Goal: Information Seeking & Learning: Learn about a topic

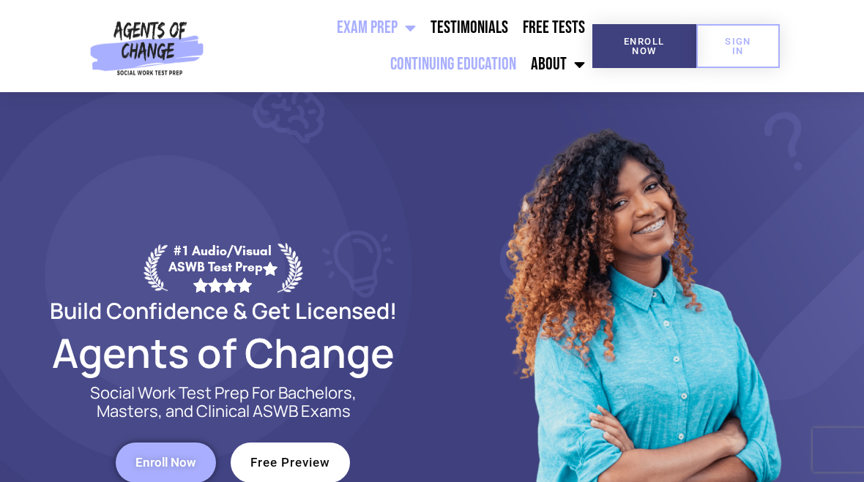
click at [459, 65] on link "Continuing Education" at bounding box center [453, 64] width 141 height 37
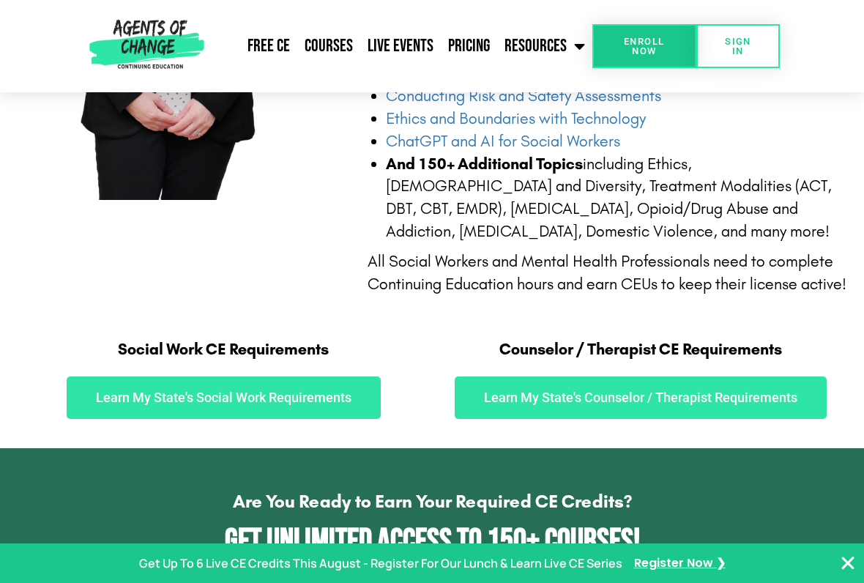
scroll to position [614, 0]
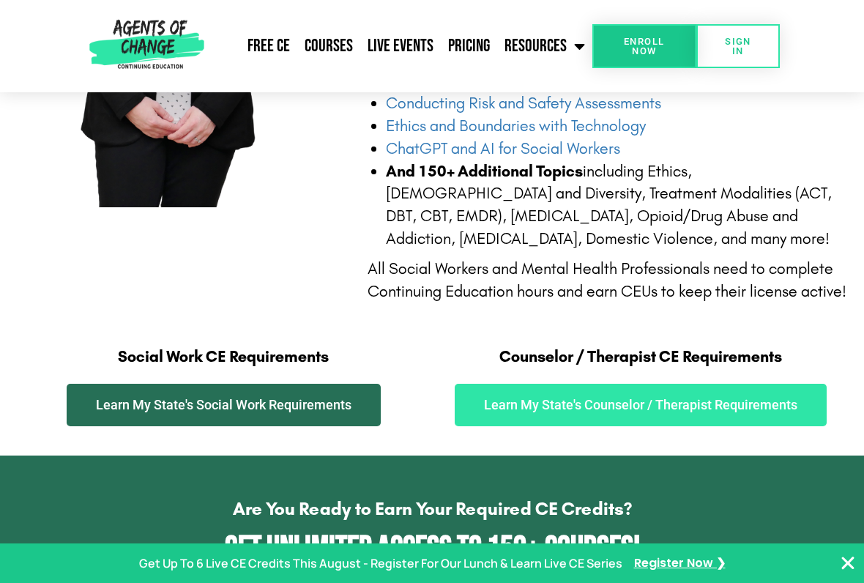
click at [256, 426] on link "Learn My State's Social Work Requirements" at bounding box center [224, 405] width 314 height 42
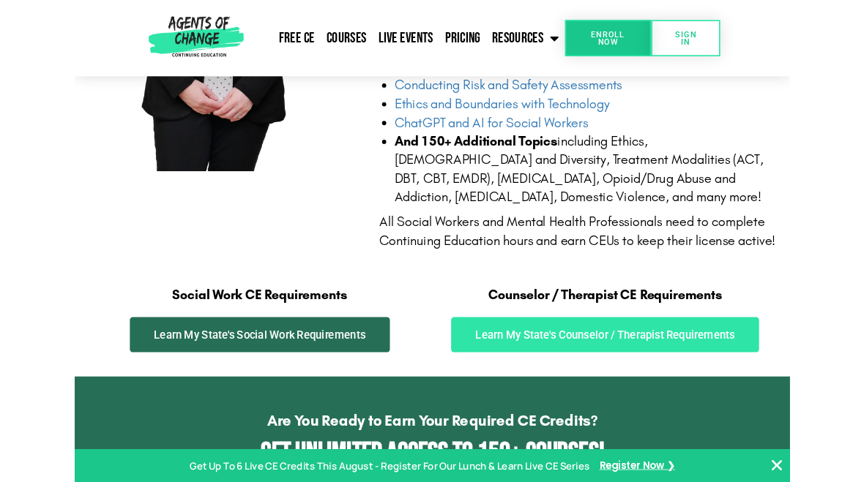
scroll to position [655, 0]
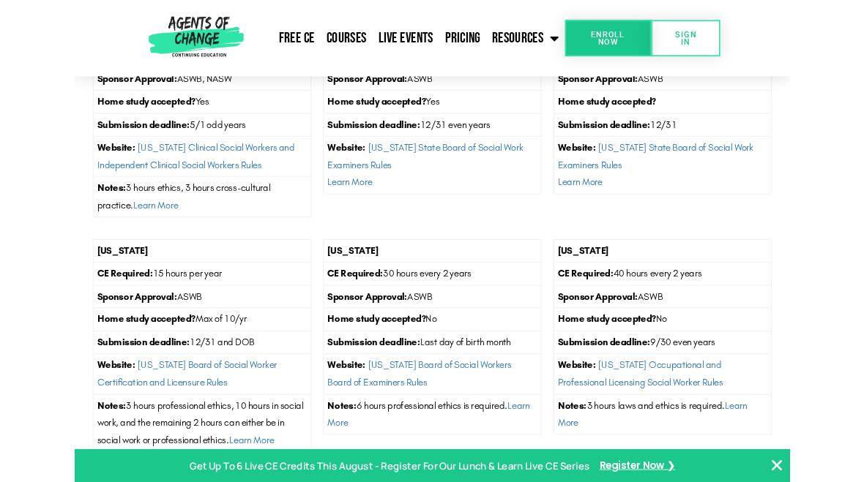
scroll to position [4656, 0]
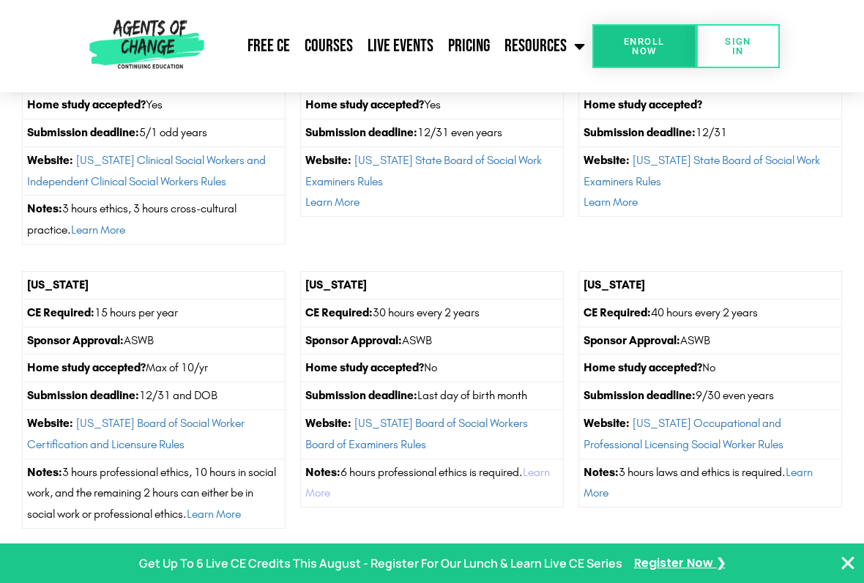
click at [398, 465] on link "Learn More" at bounding box center [427, 482] width 245 height 35
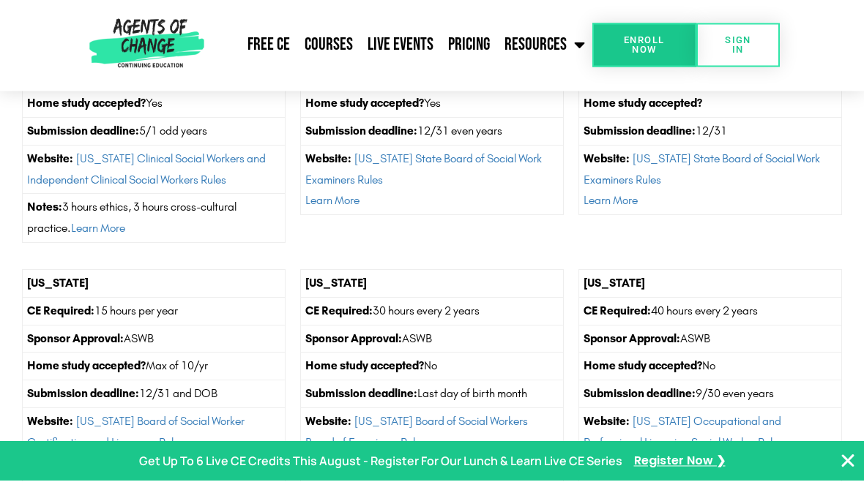
scroll to position [4697, 0]
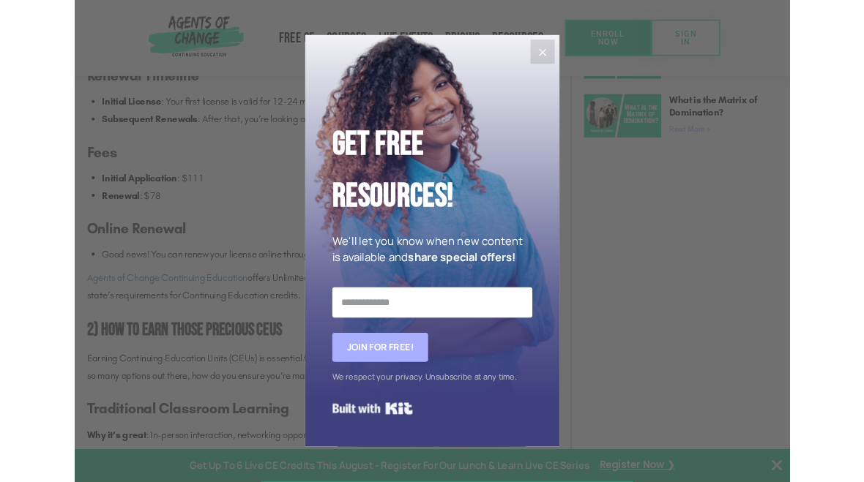
scroll to position [1241, 0]
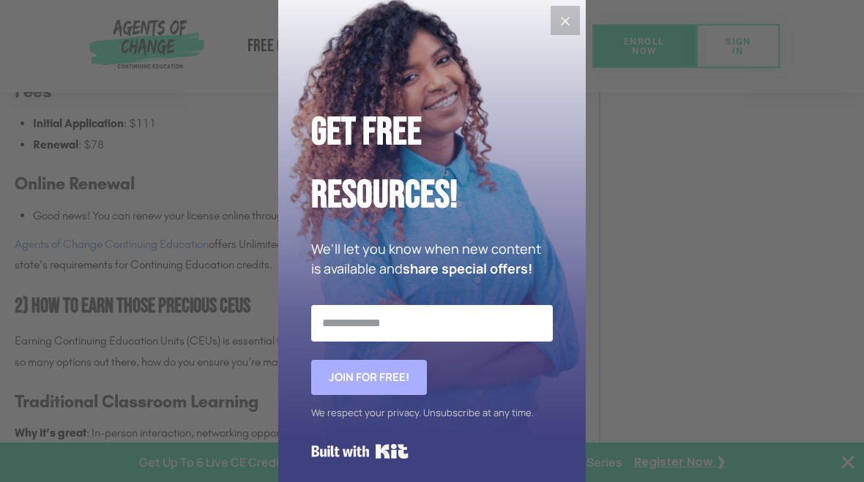
click at [577, 17] on button "Close" at bounding box center [565, 20] width 29 height 29
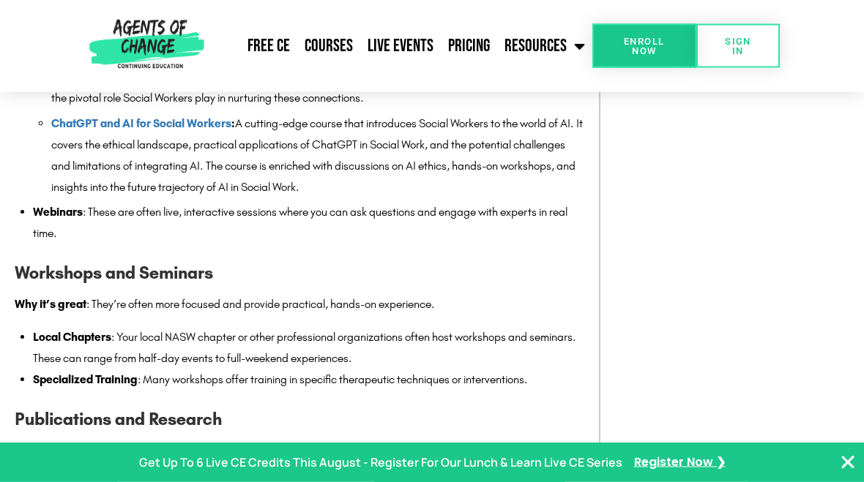
scroll to position [1806, 0]
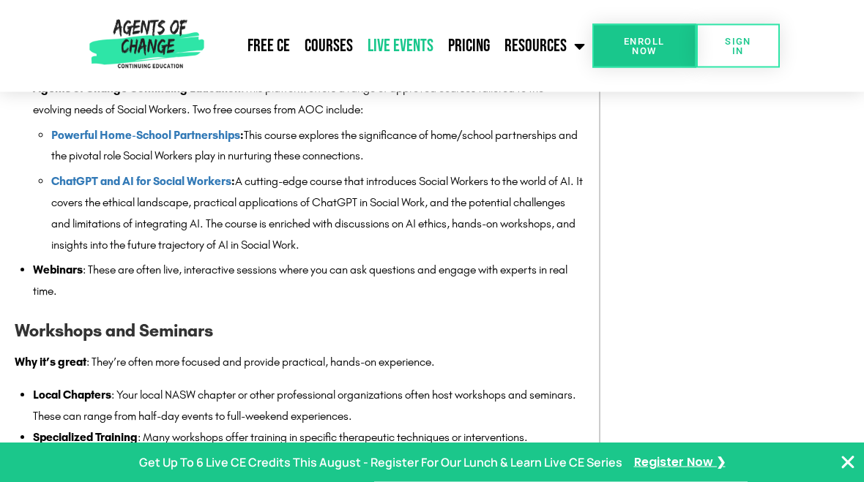
click at [387, 41] on link "Live Events" at bounding box center [400, 46] width 81 height 37
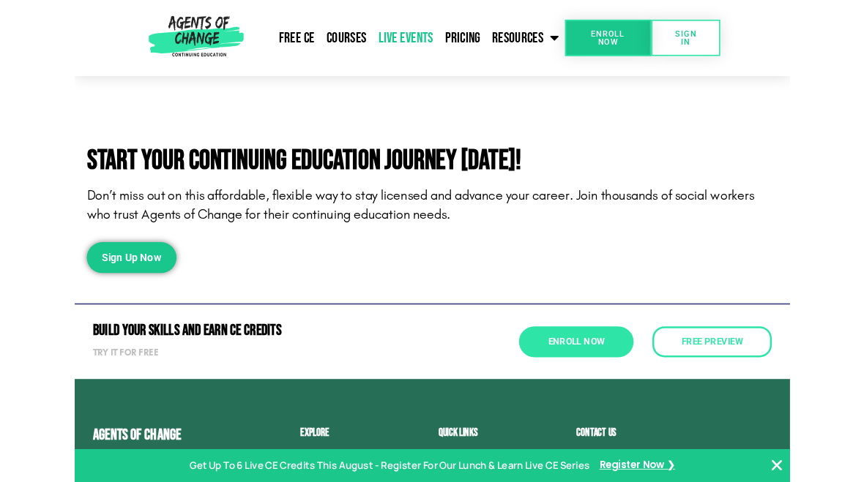
scroll to position [4688, 0]
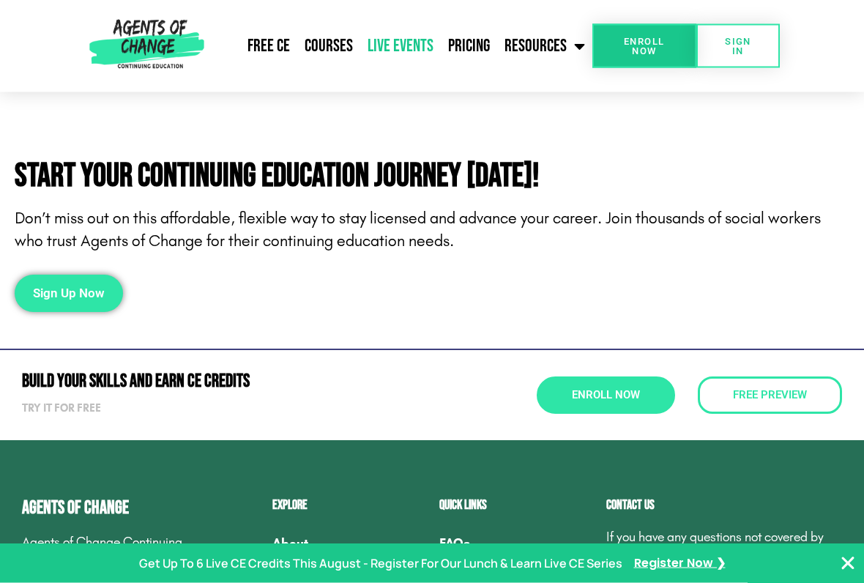
click at [67, 288] on span "Sign Up Now" at bounding box center [69, 294] width 72 height 12
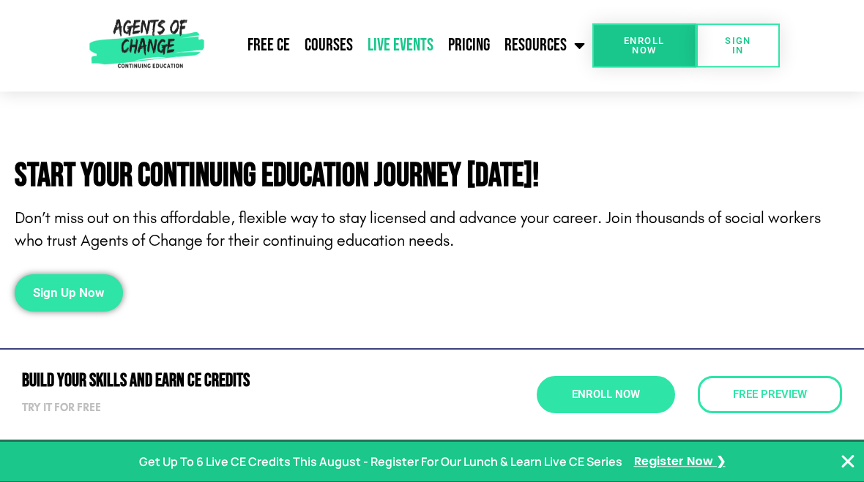
scroll to position [4730, 0]
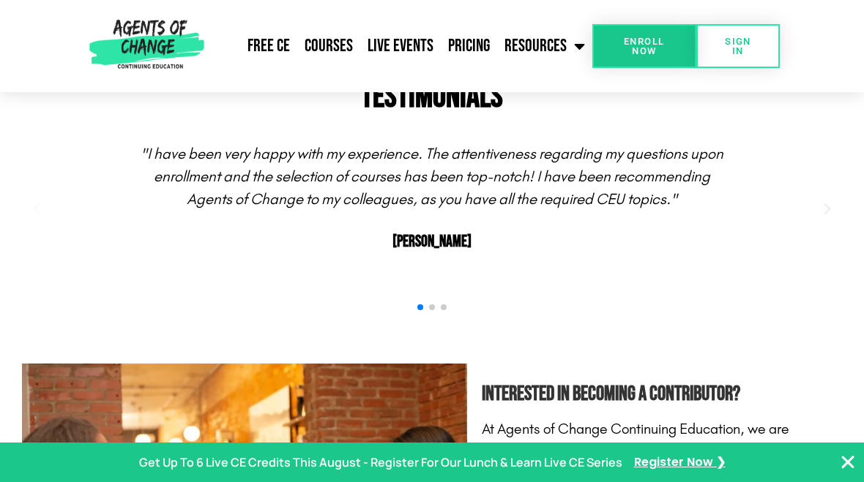
scroll to position [573, 0]
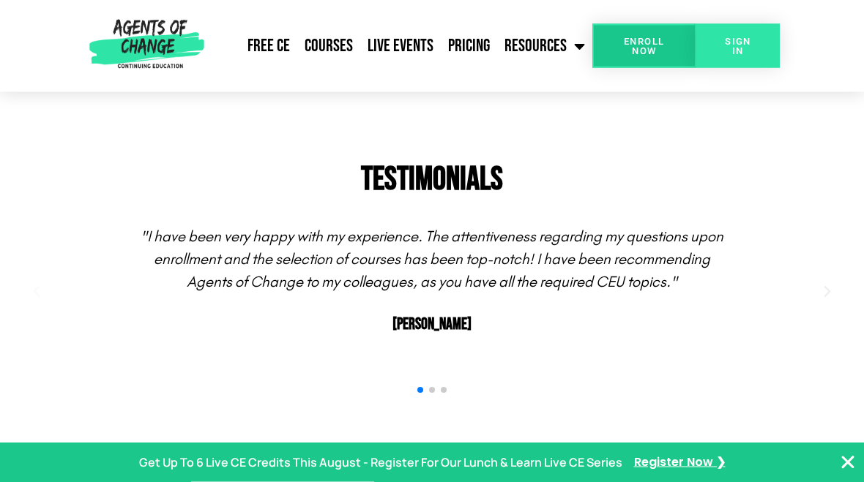
click at [736, 59] on link "SIGN IN" at bounding box center [737, 46] width 83 height 44
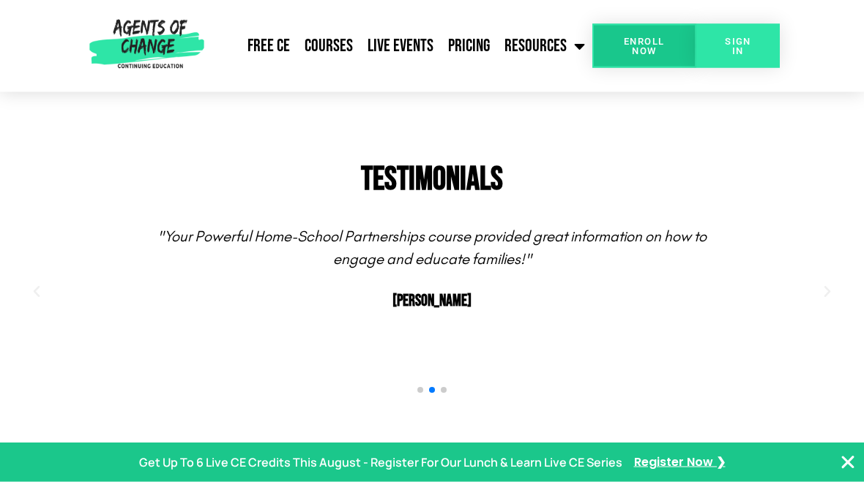
scroll to position [574, 0]
click at [744, 53] on span "SIGN IN" at bounding box center [738, 46] width 37 height 19
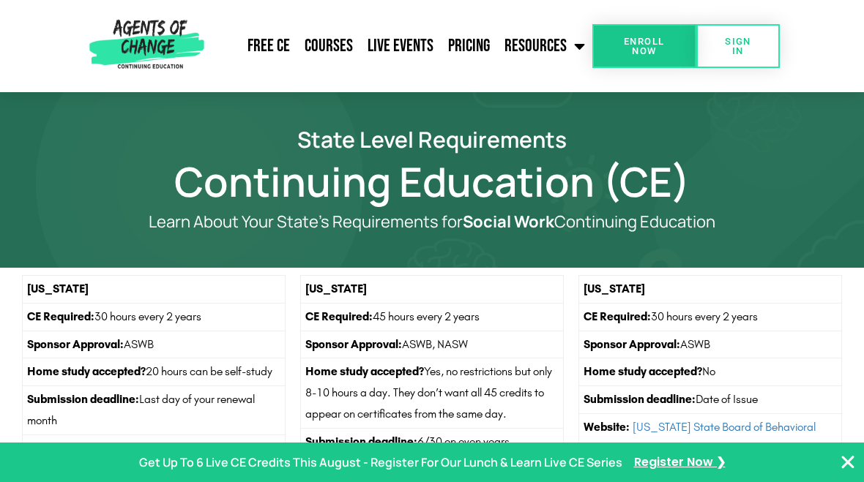
scroll to position [4697, 0]
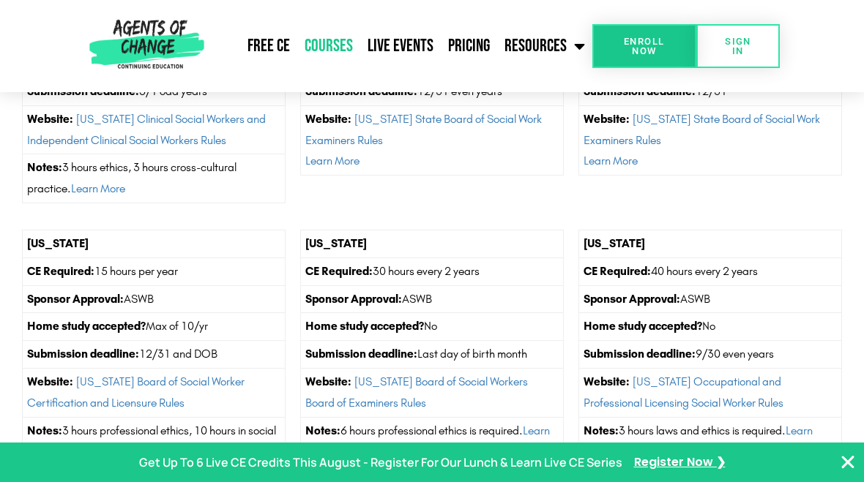
click at [319, 48] on link "Courses" at bounding box center [328, 46] width 63 height 37
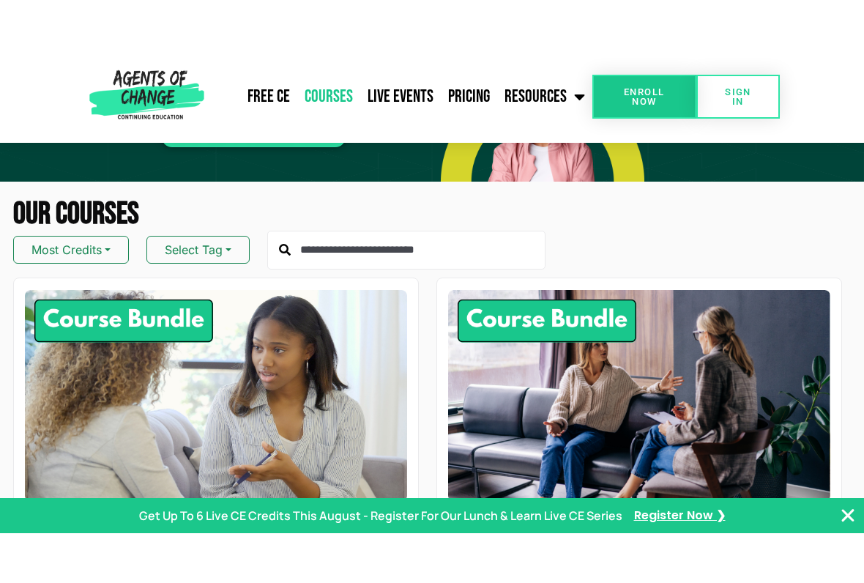
scroll to position [89, 0]
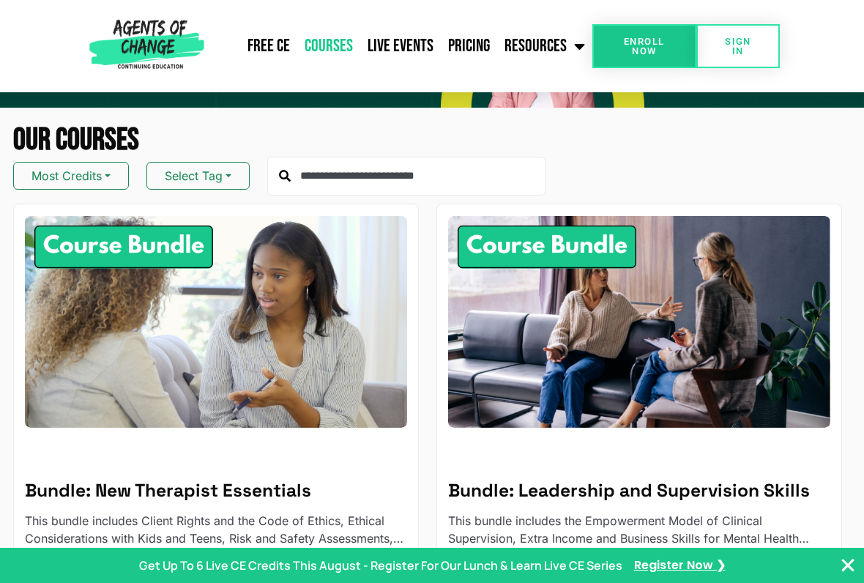
drag, startPoint x: 114, startPoint y: 180, endPoint x: 78, endPoint y: 145, distance: 50.2
click at [111, 177] on button "Most Credits" at bounding box center [71, 176] width 116 height 28
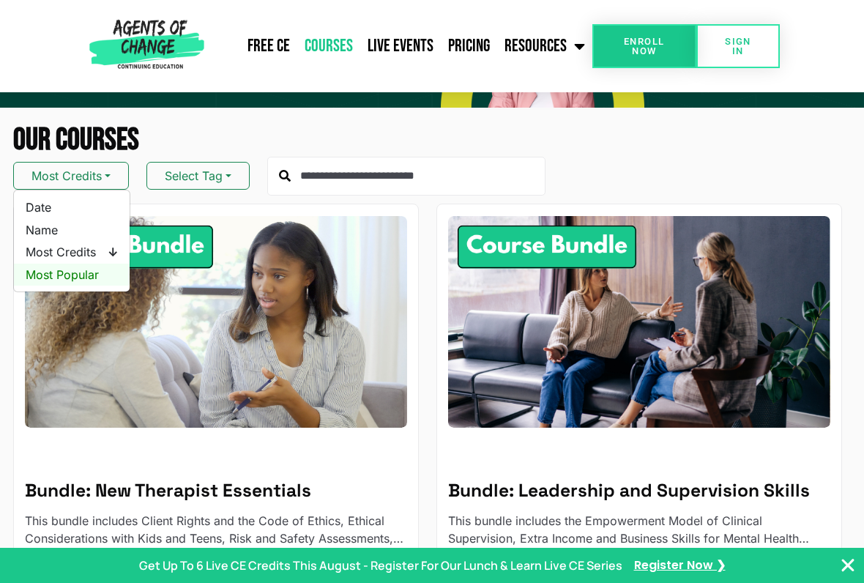
click at [72, 276] on span "Most Popular" at bounding box center [72, 274] width 92 height 16
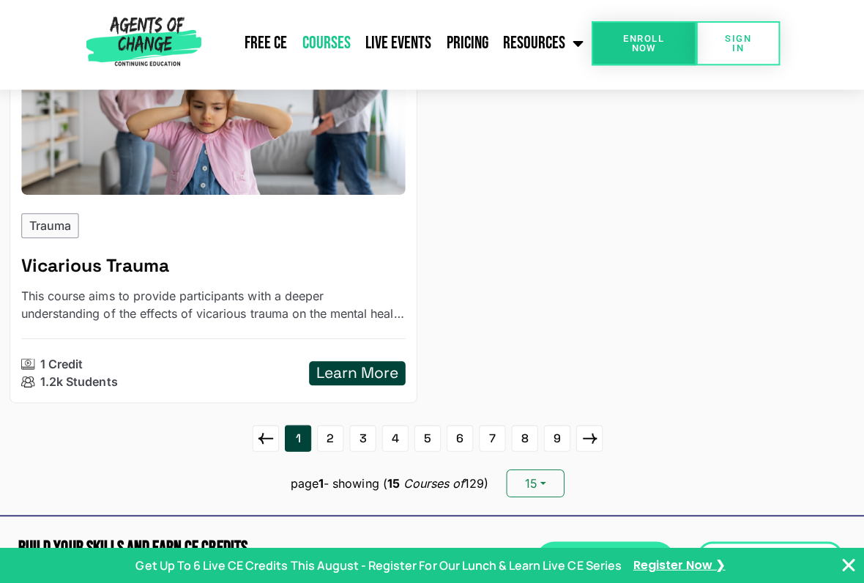
scroll to position [3532, 0]
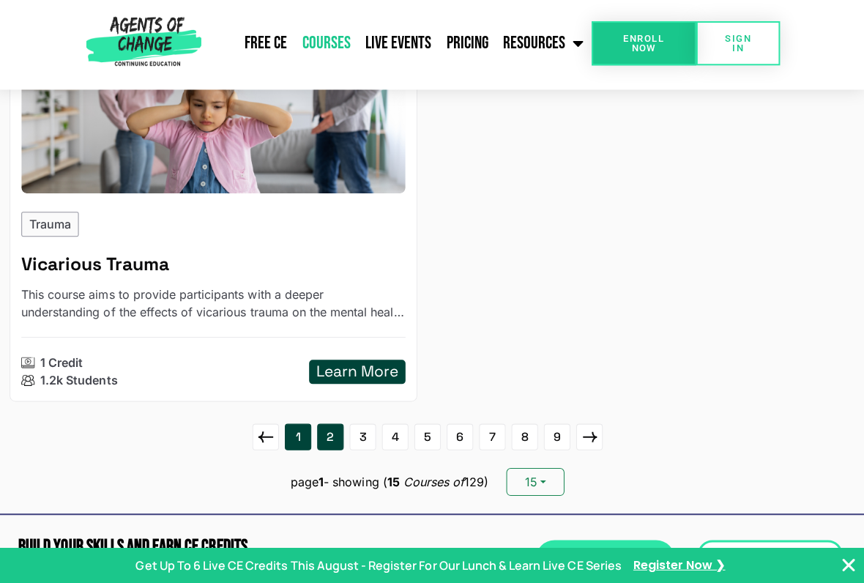
click at [327, 425] on link "2" at bounding box center [332, 438] width 26 height 26
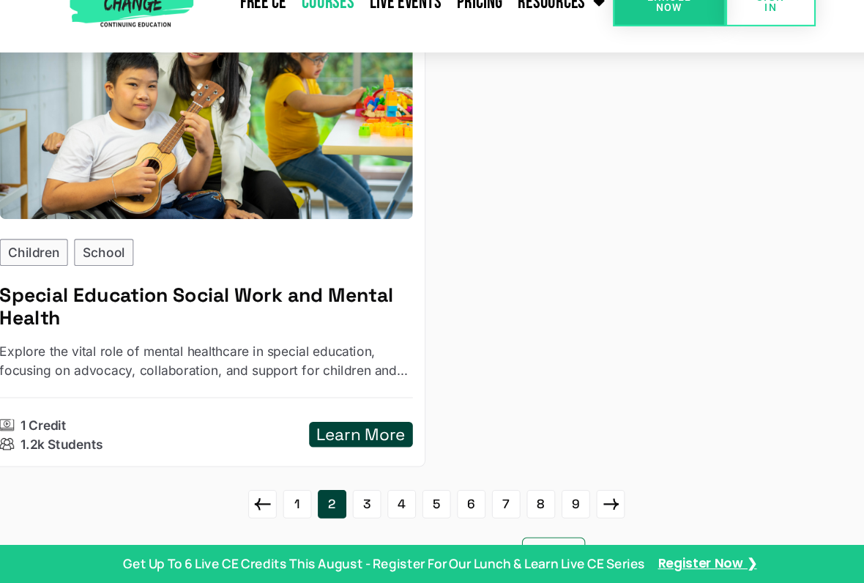
scroll to position [3500, 0]
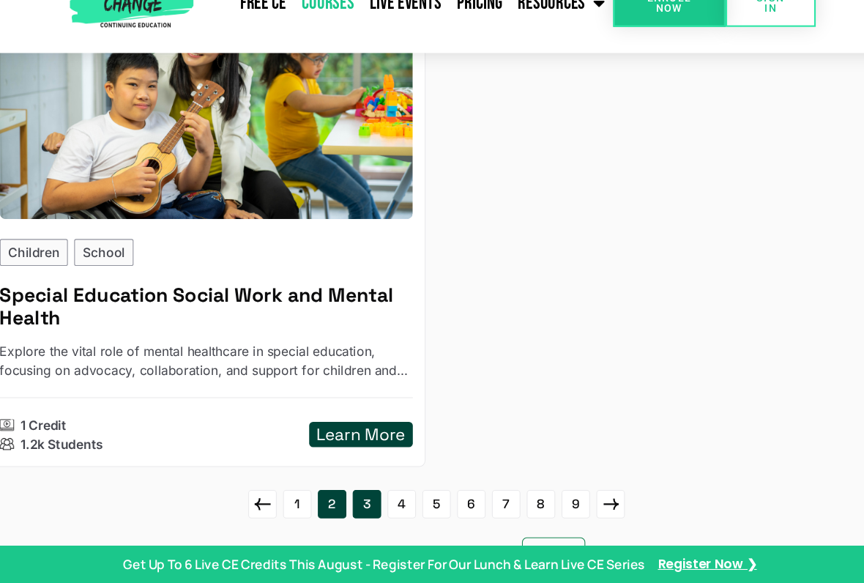
click at [351, 482] on link "3" at bounding box center [364, 509] width 26 height 26
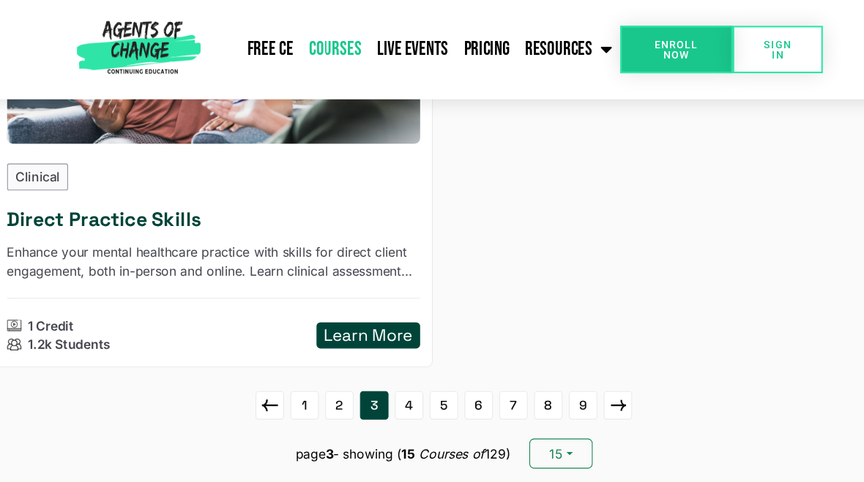
scroll to position [3660, 0]
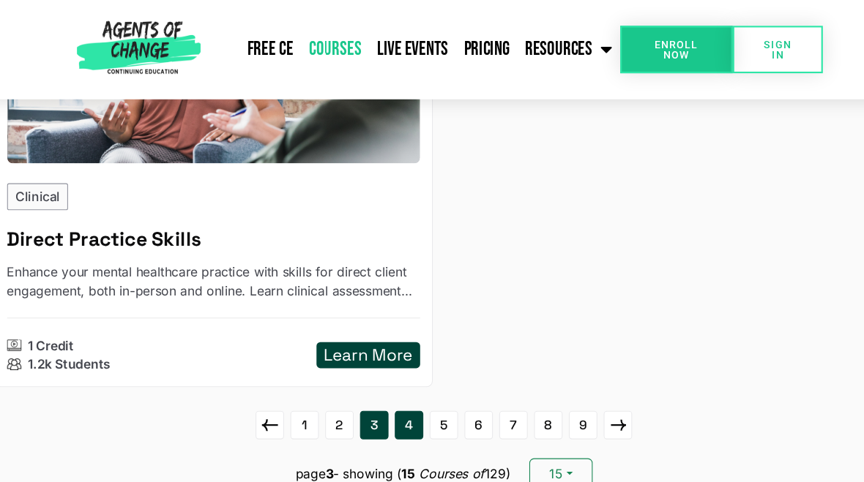
click at [384, 384] on link "4" at bounding box center [397, 394] width 26 height 26
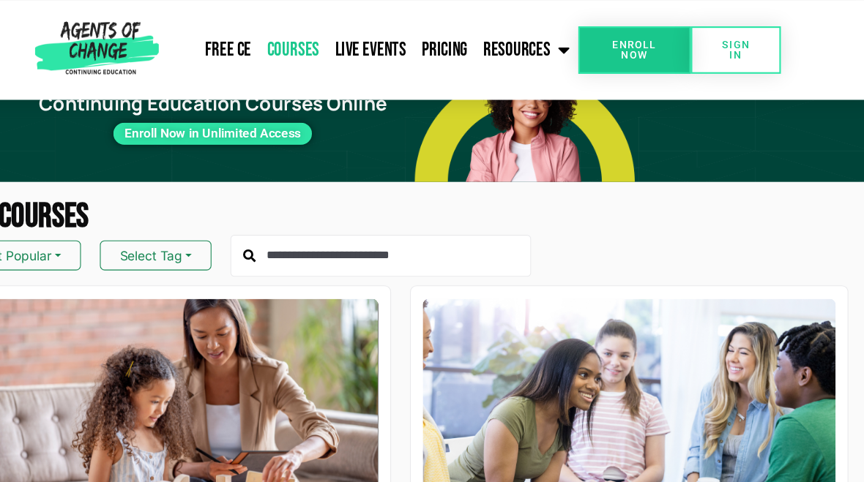
scroll to position [0, 0]
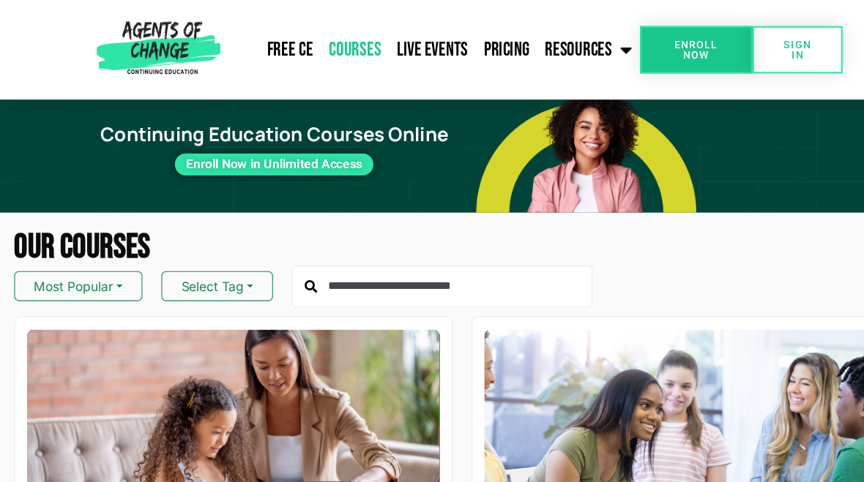
click at [359, 269] on input "text" at bounding box center [409, 266] width 278 height 40
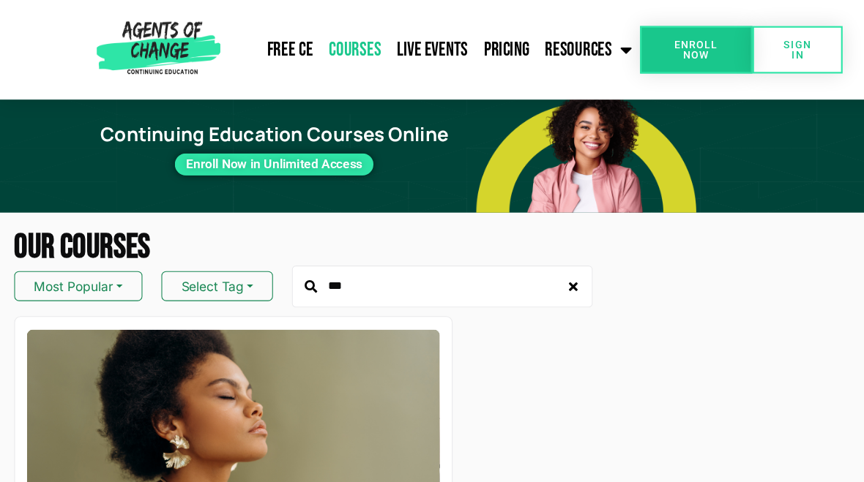
click at [370, 277] on input "***" at bounding box center [409, 266] width 278 height 40
click at [331, 264] on input "***" at bounding box center [409, 266] width 278 height 40
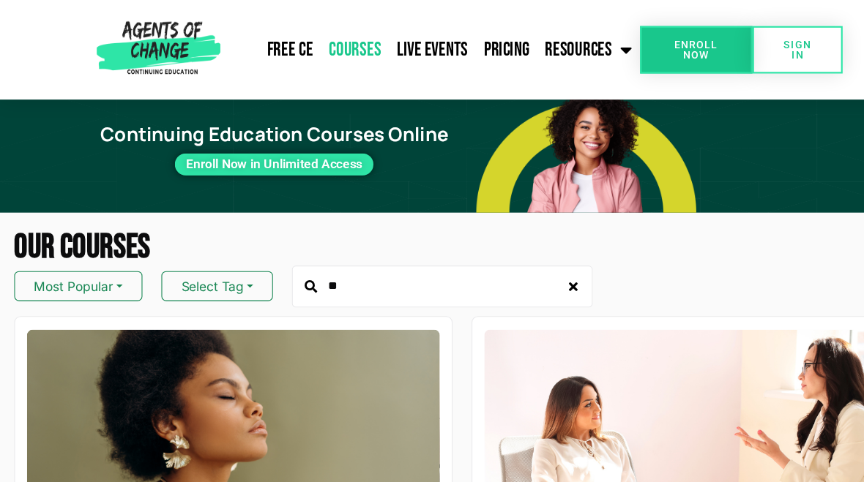
type input "*"
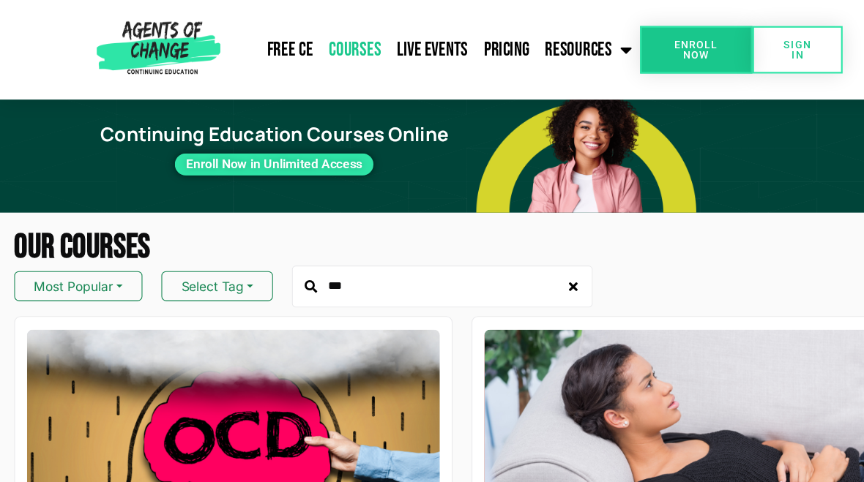
type input "***"
click at [330, 263] on input "***" at bounding box center [409, 266] width 278 height 40
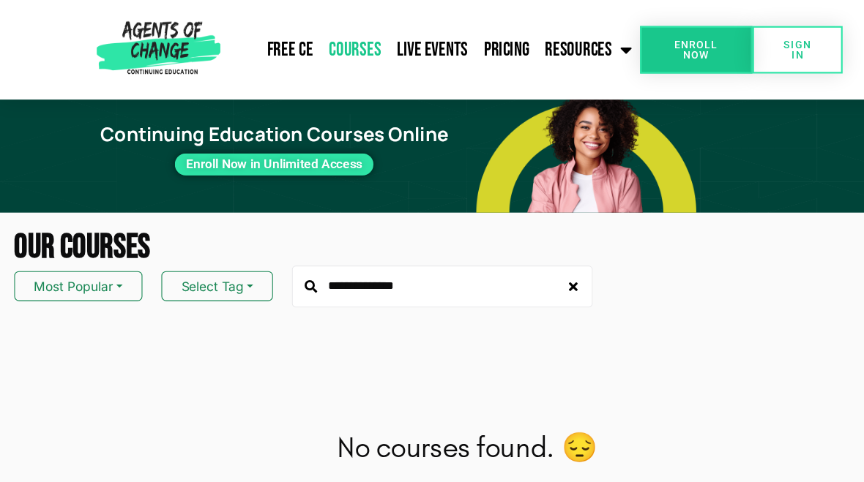
click at [417, 266] on input "**********" at bounding box center [409, 266] width 278 height 40
click at [436, 261] on input "**********" at bounding box center [409, 266] width 278 height 40
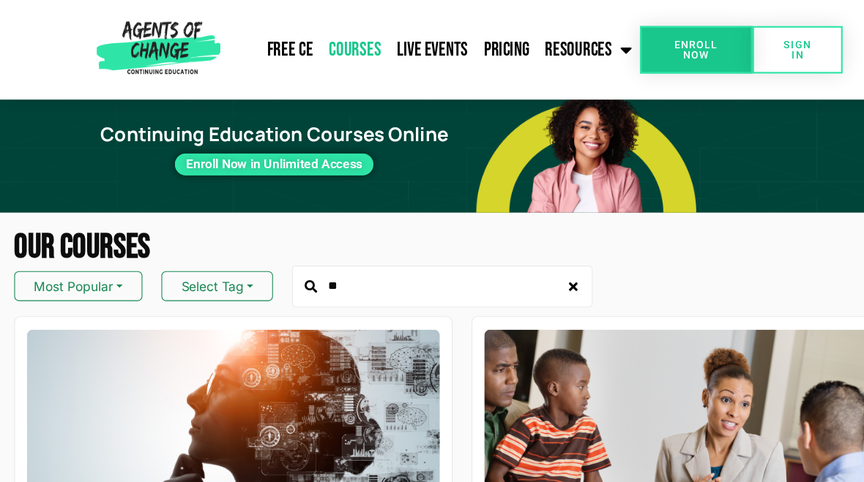
type input "*"
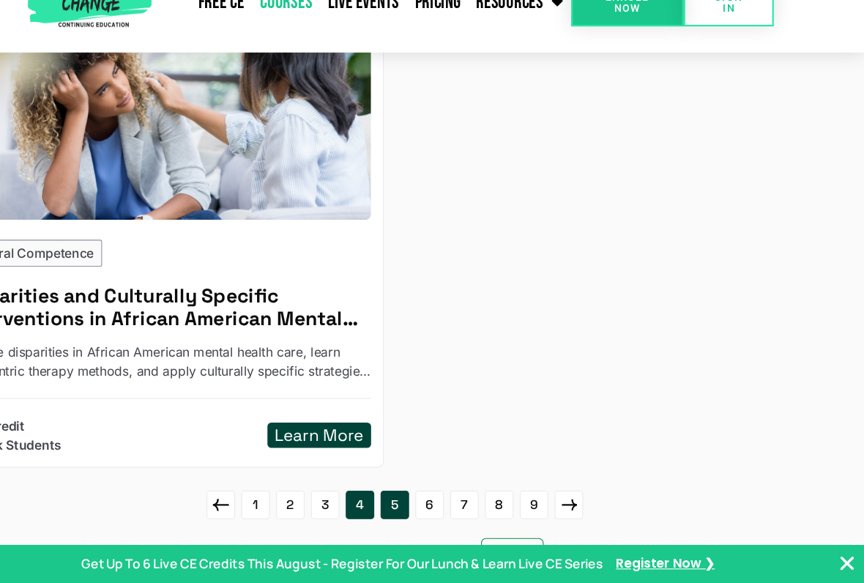
scroll to position [3500, 0]
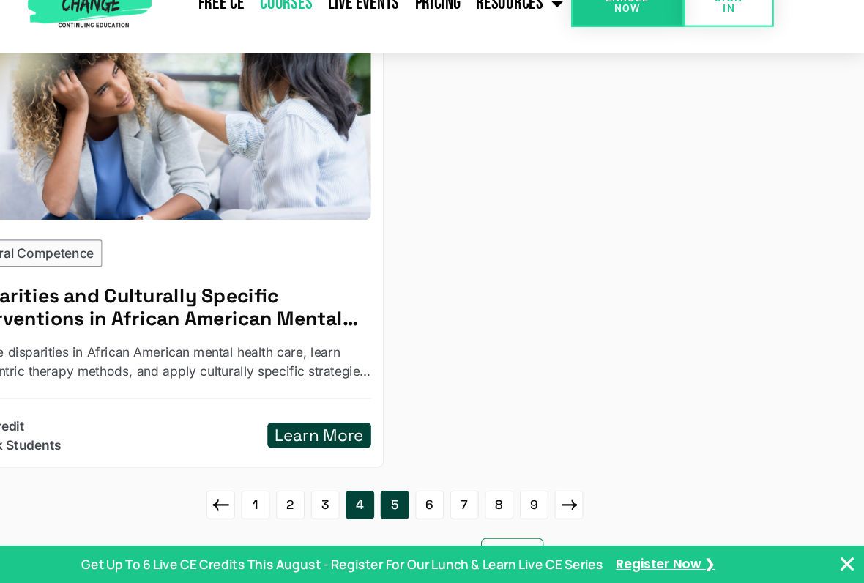
click at [416, 482] on link "5" at bounding box center [429, 510] width 26 height 26
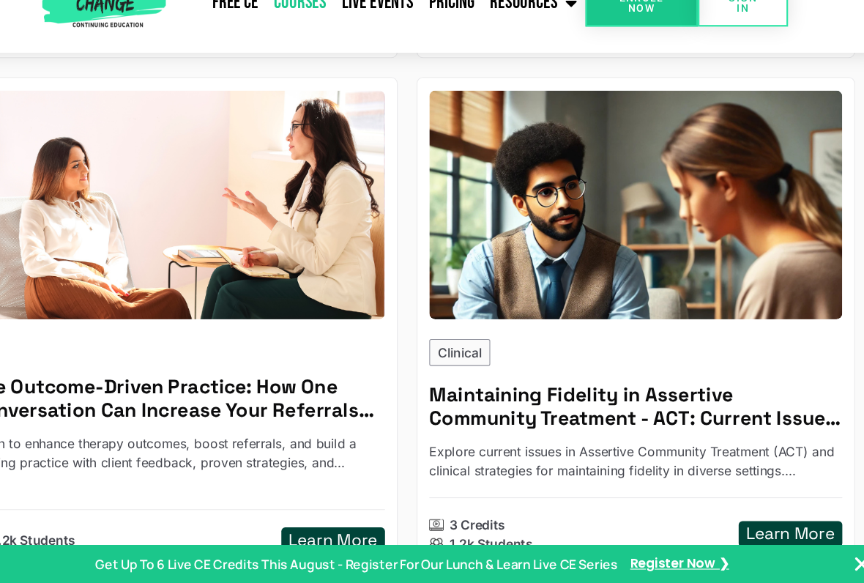
scroll to position [2532, 0]
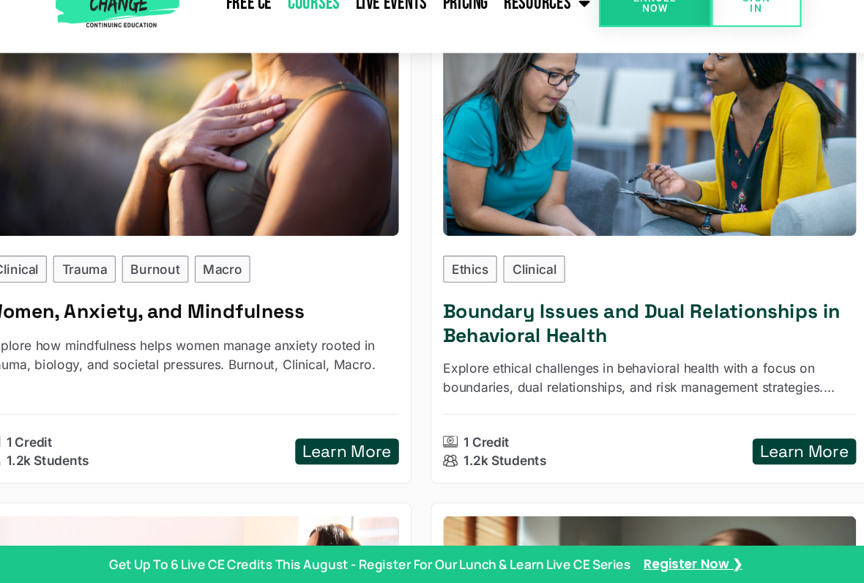
click at [741, 452] on h5 "Learn More" at bounding box center [782, 461] width 82 height 18
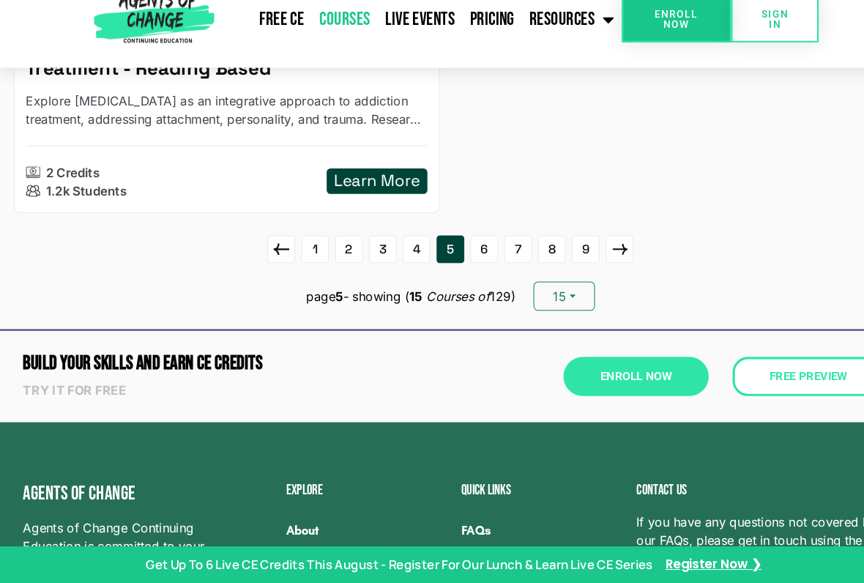
scroll to position [3817, 0]
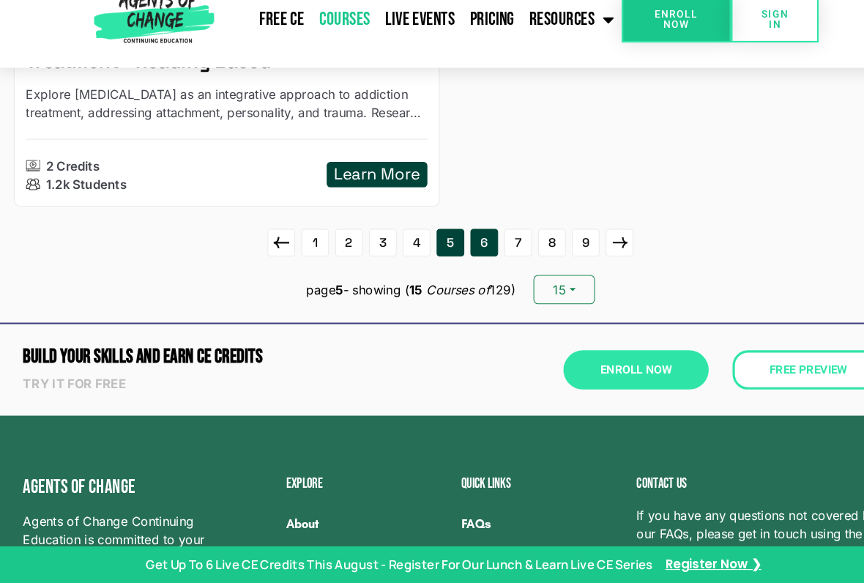
click at [468, 245] on link "6" at bounding box center [461, 258] width 26 height 26
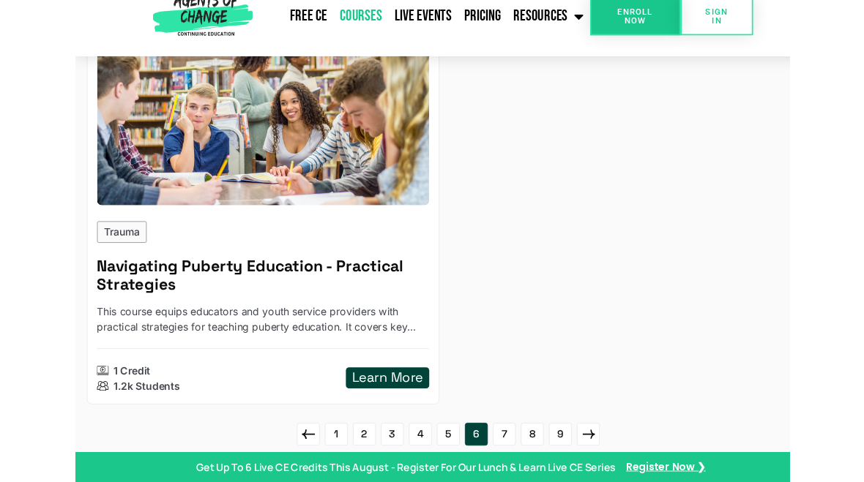
scroll to position [3550, 0]
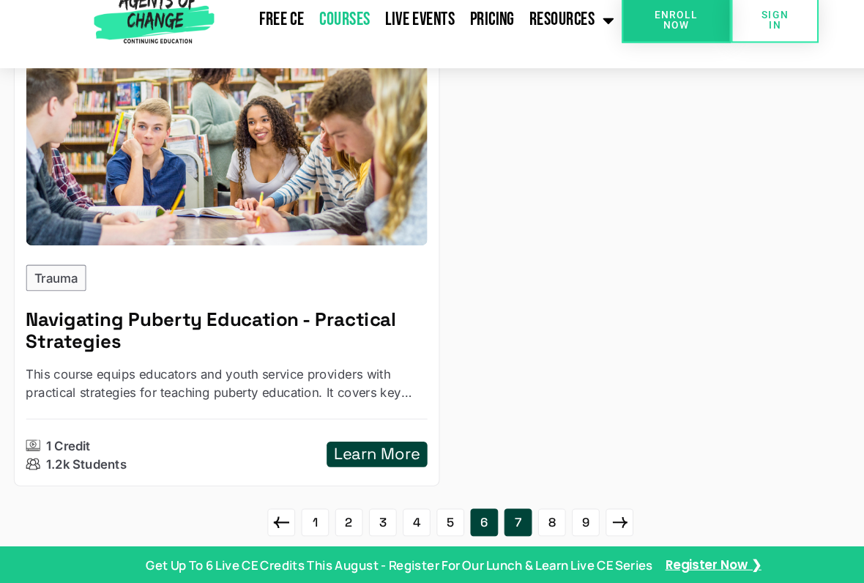
click at [504, 482] on link "7" at bounding box center [493, 525] width 26 height 26
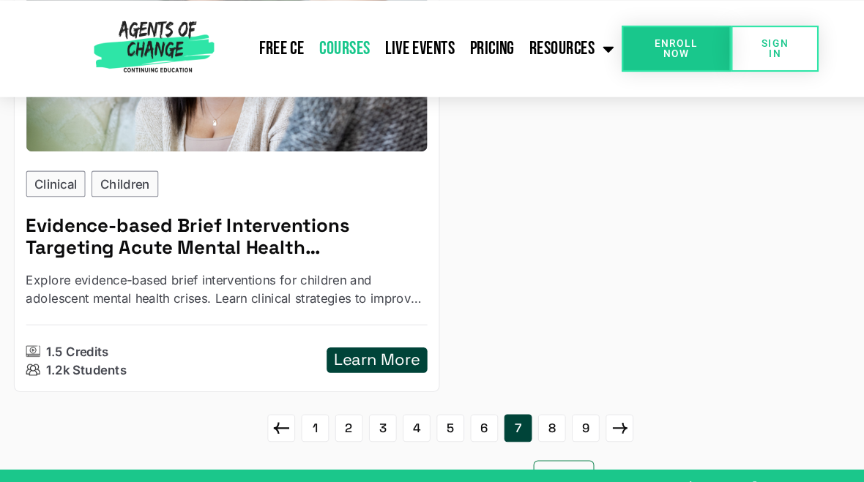
scroll to position [3666, 0]
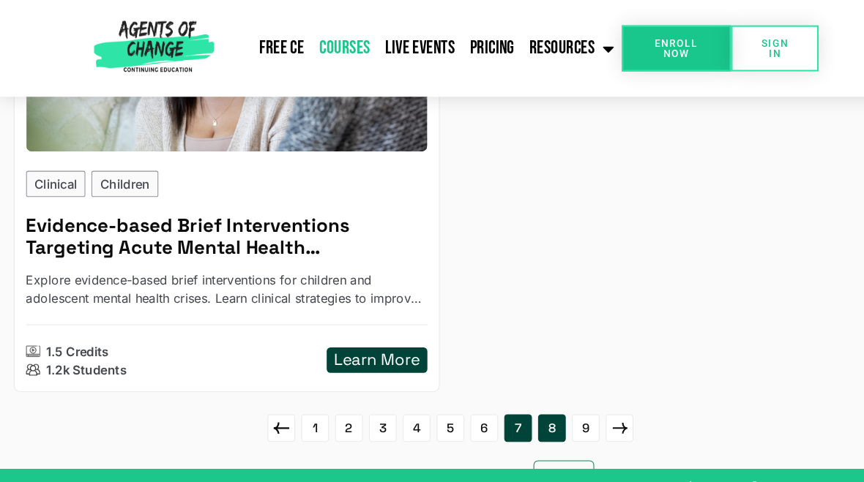
click at [530, 409] on link "8" at bounding box center [525, 408] width 26 height 26
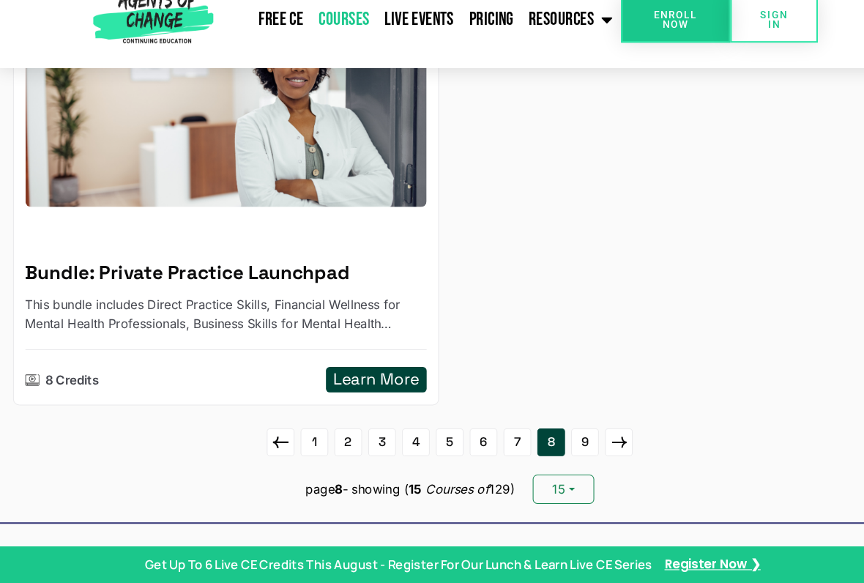
scroll to position [3503, 0]
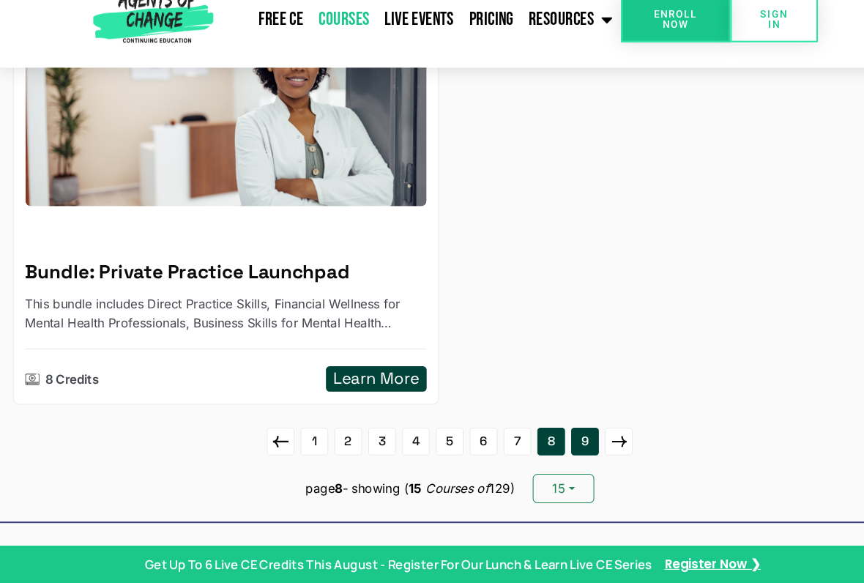
click at [553, 435] on link "9" at bounding box center [558, 448] width 26 height 26
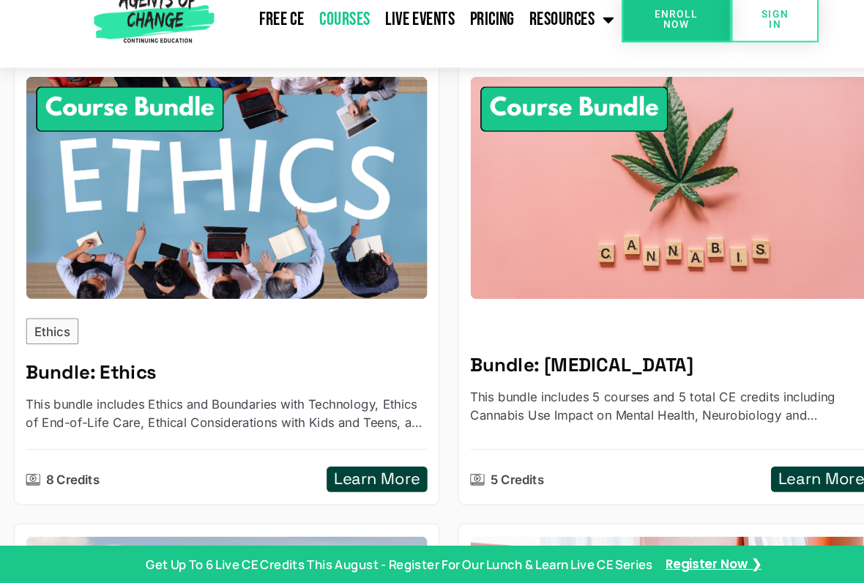
scroll to position [204, 0]
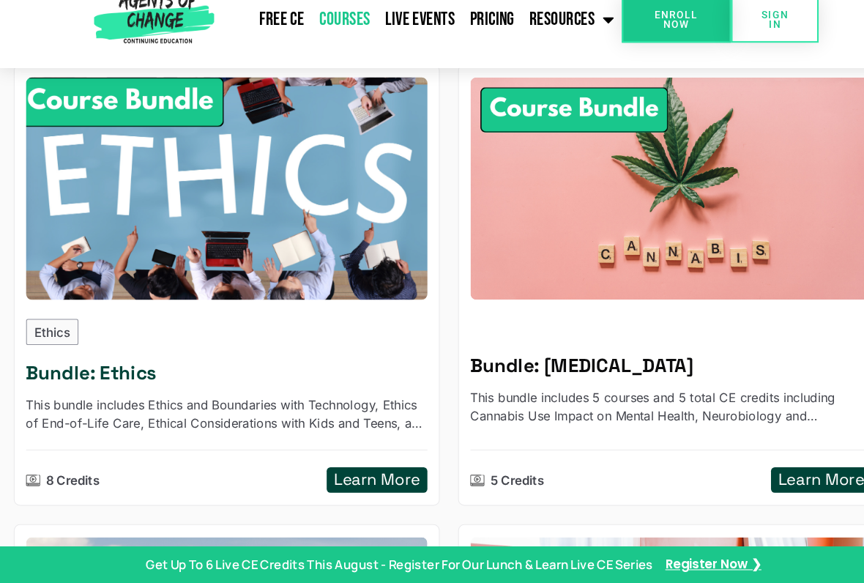
click at [381, 475] on h5 "Learn More" at bounding box center [359, 484] width 82 height 18
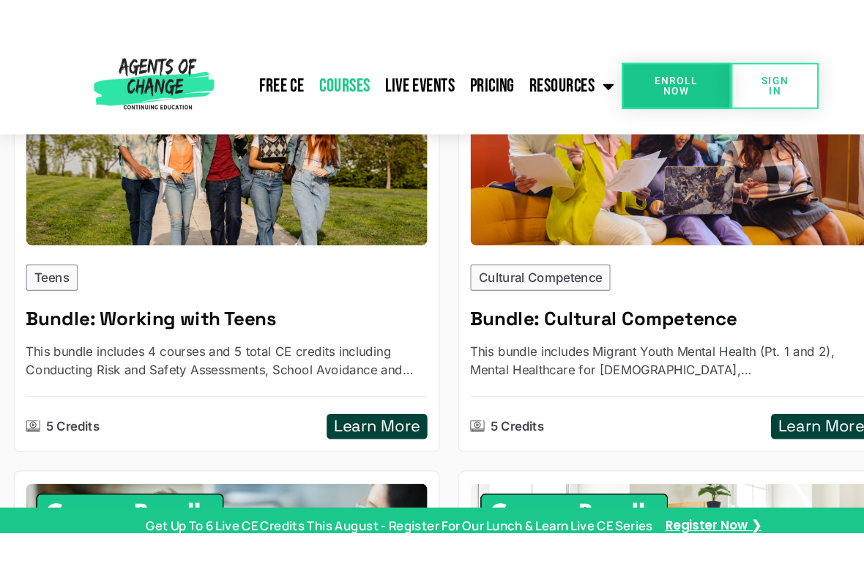
scroll to position [786, 0]
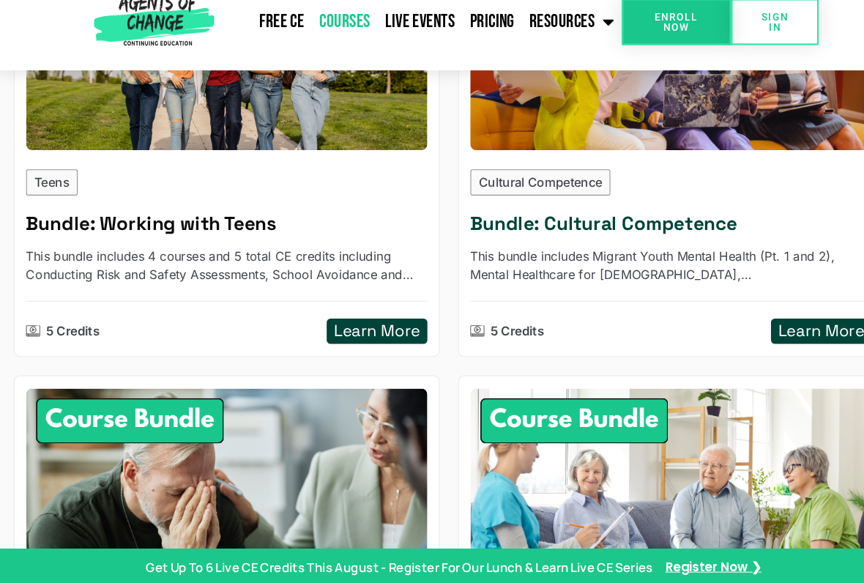
click at [781, 261] on p "This bundle includes Migrant Youth Mental Health (Pt. 1 and 2), Mental Healthca…" at bounding box center [639, 278] width 383 height 35
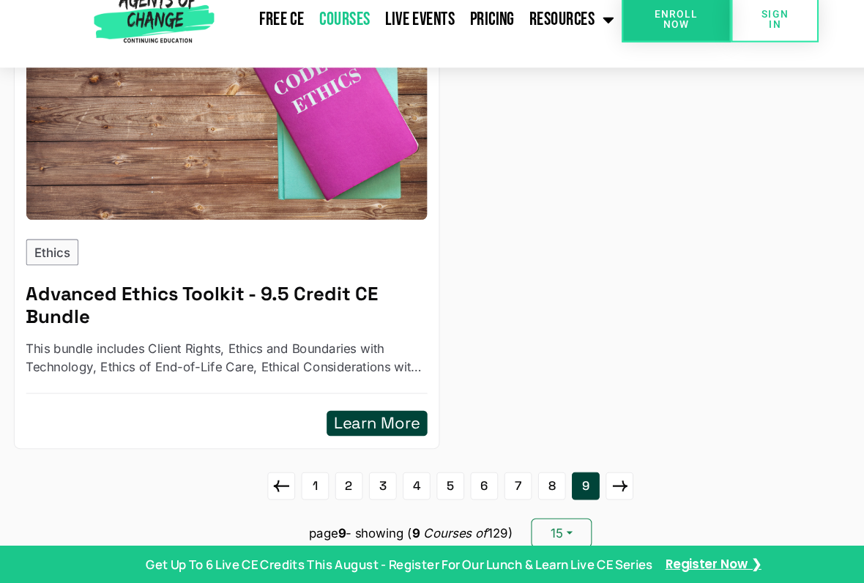
scroll to position [2048, 0]
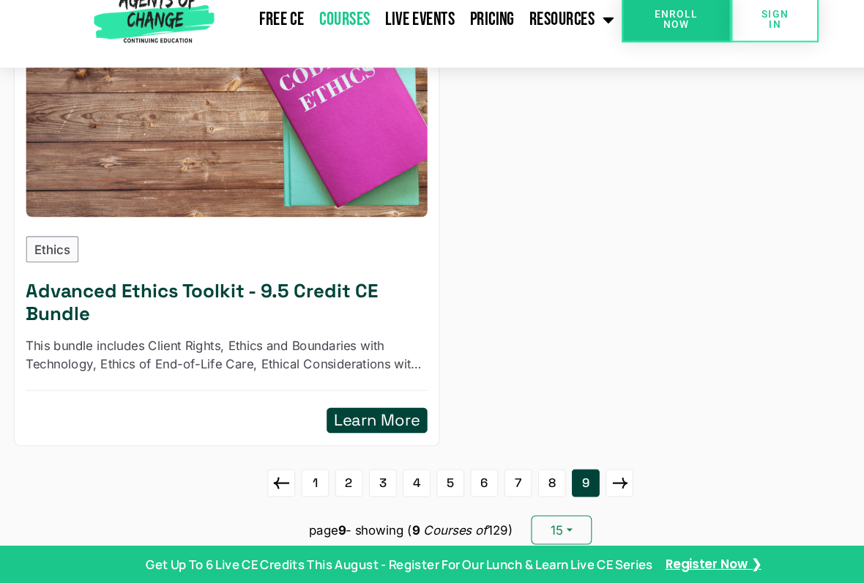
click at [388, 419] on h5 "Learn More" at bounding box center [359, 428] width 82 height 18
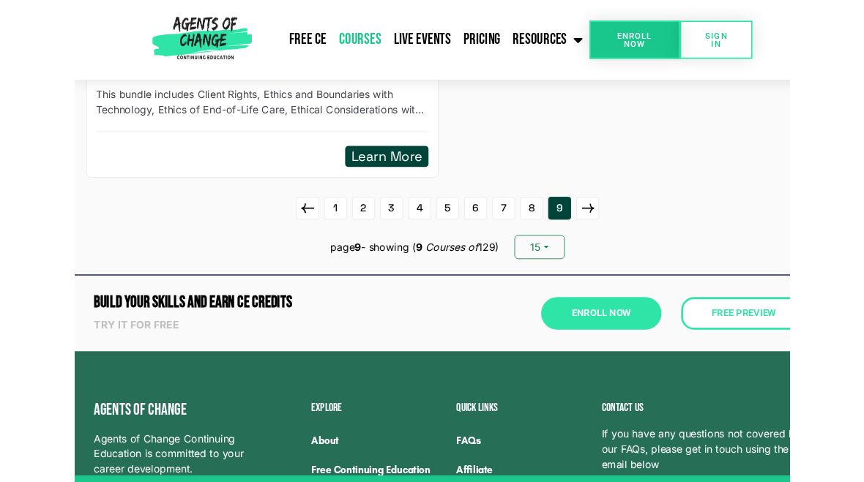
scroll to position [2269, 0]
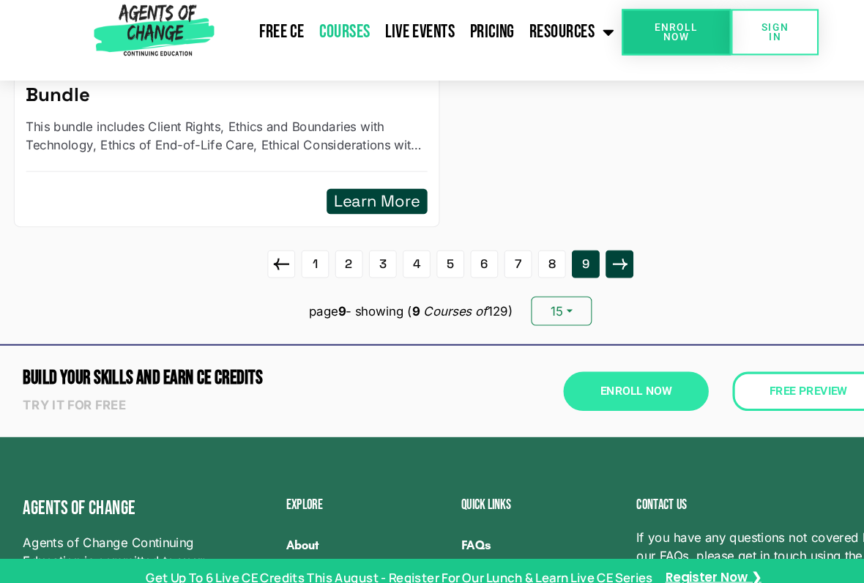
click at [592, 256] on icon at bounding box center [590, 267] width 24 height 23
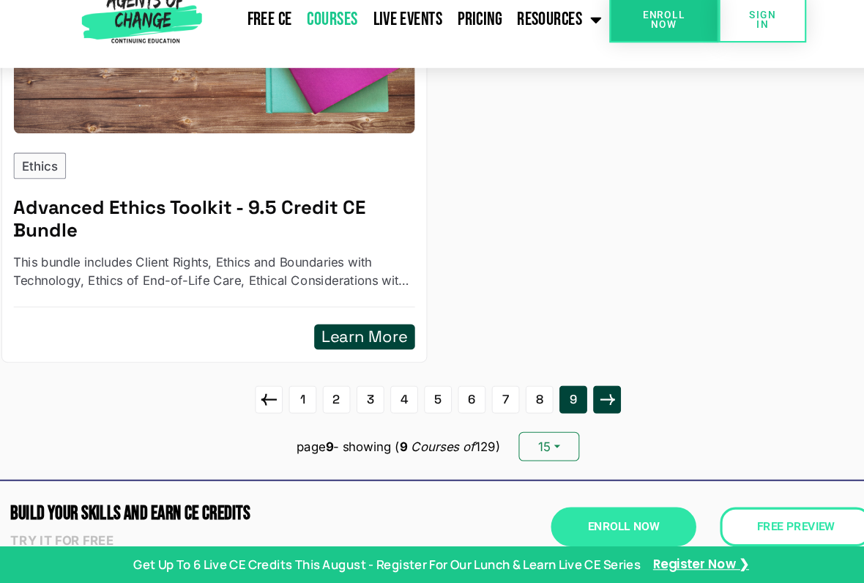
scroll to position [2142, 0]
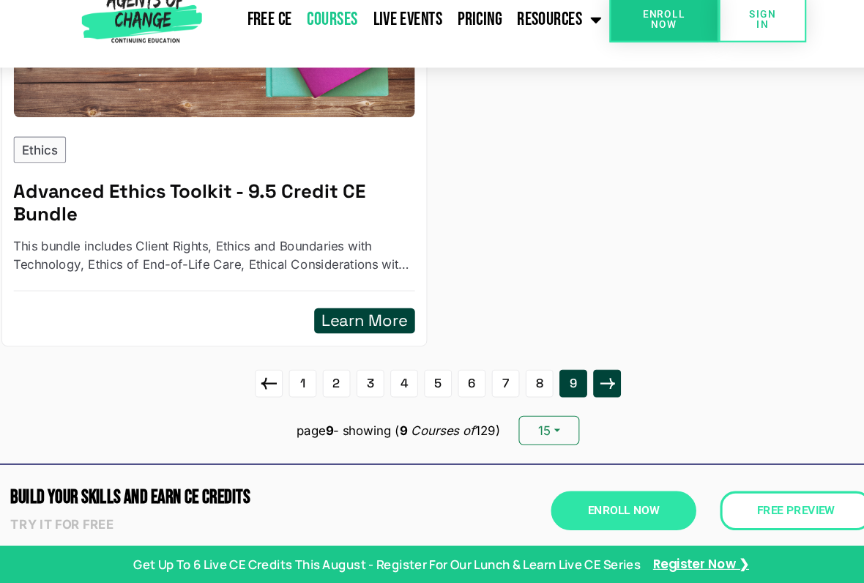
click at [578, 381] on icon at bounding box center [590, 392] width 24 height 23
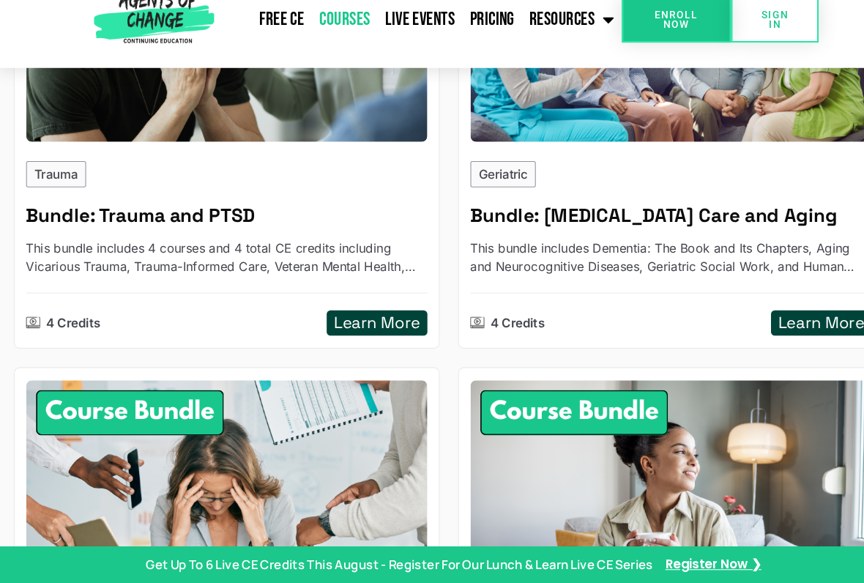
scroll to position [1267, 0]
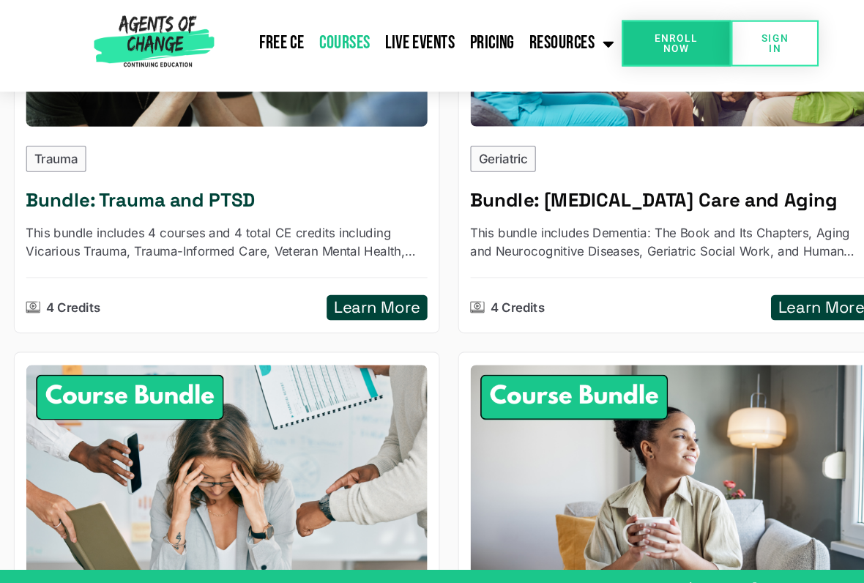
click at [375, 289] on h5 "Learn More" at bounding box center [359, 297] width 82 height 18
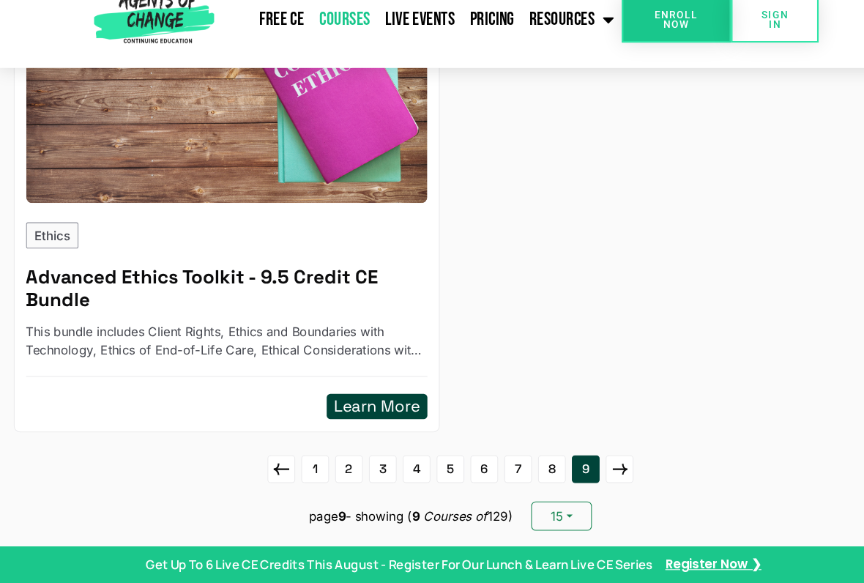
scroll to position [2076, 0]
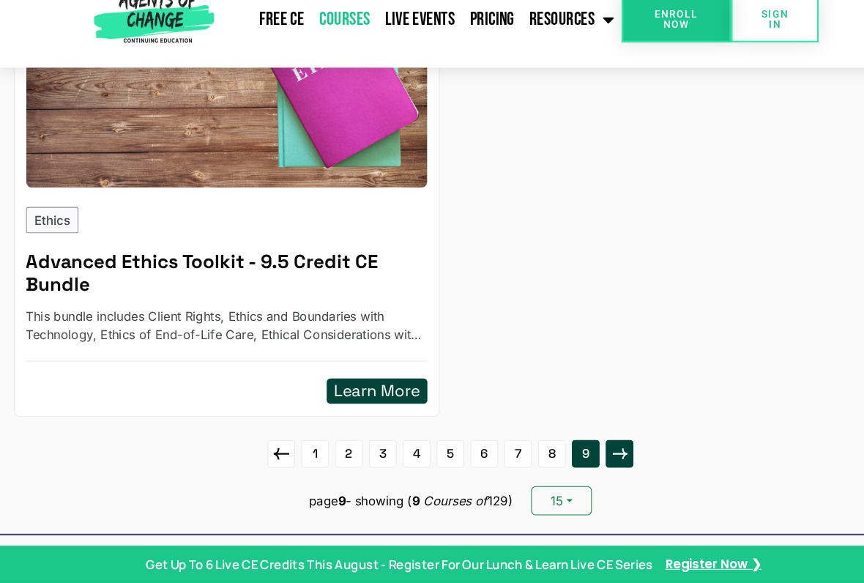
click at [594, 455] on icon at bounding box center [590, 460] width 14 height 10
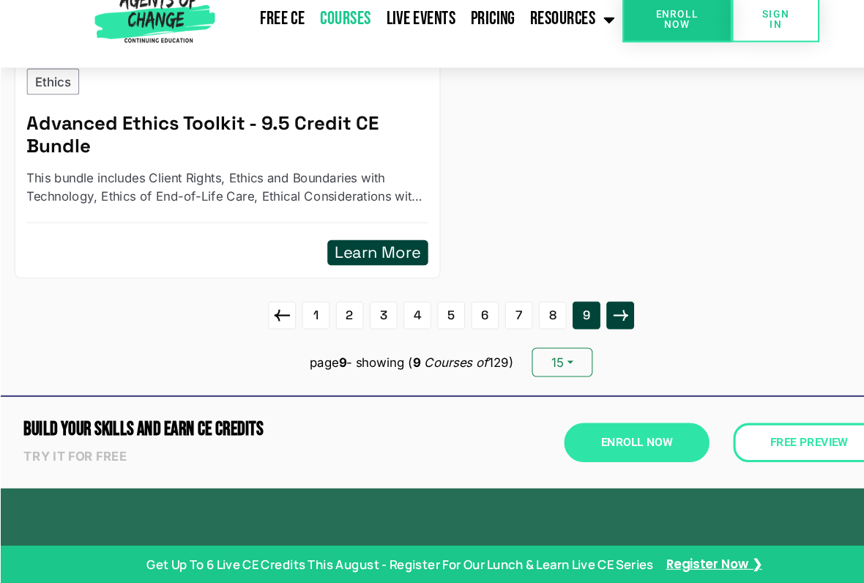
scroll to position [2225, 0]
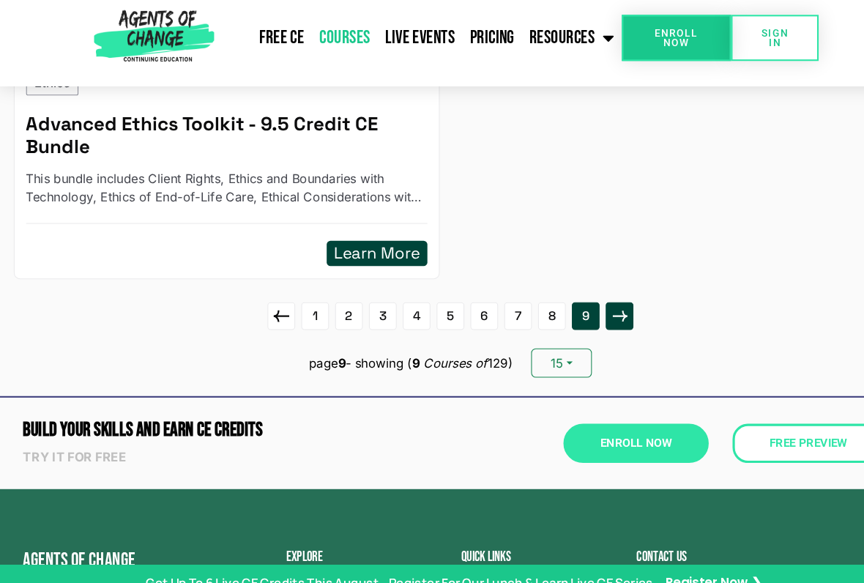
click at [584, 299] on icon at bounding box center [590, 310] width 24 height 23
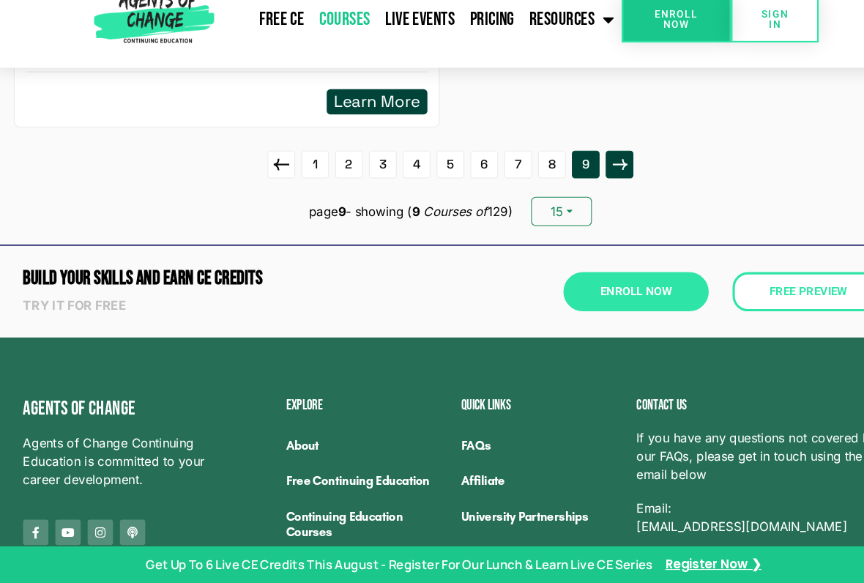
scroll to position [2352, 0]
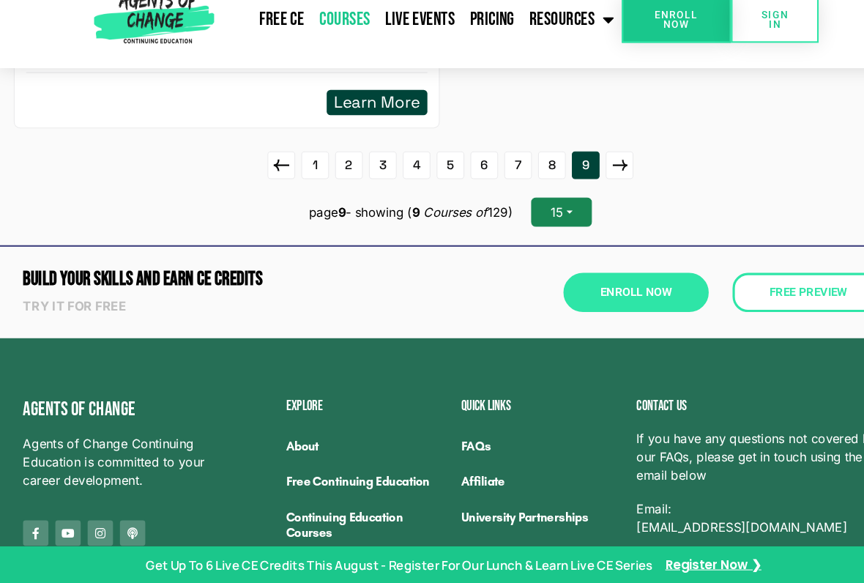
click at [551, 215] on button "15" at bounding box center [535, 229] width 58 height 28
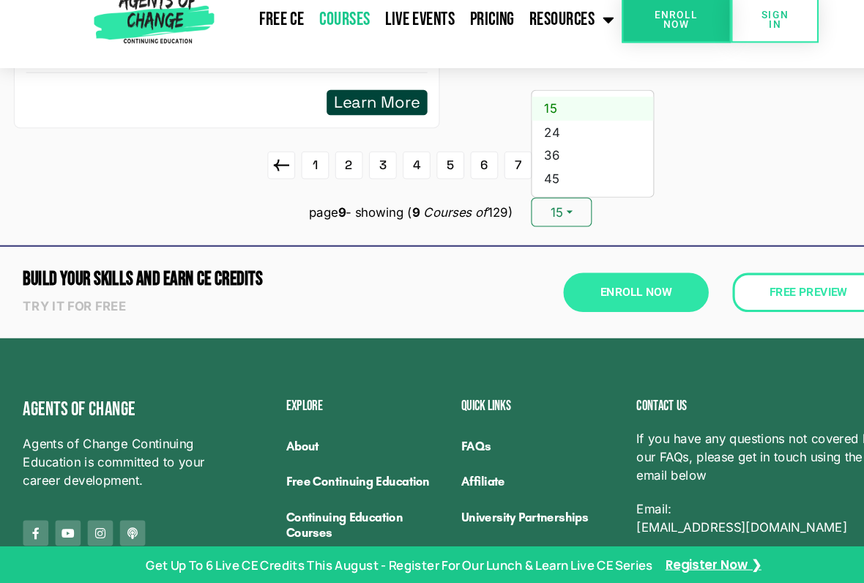
click at [531, 119] on link "15" at bounding box center [565, 130] width 116 height 22
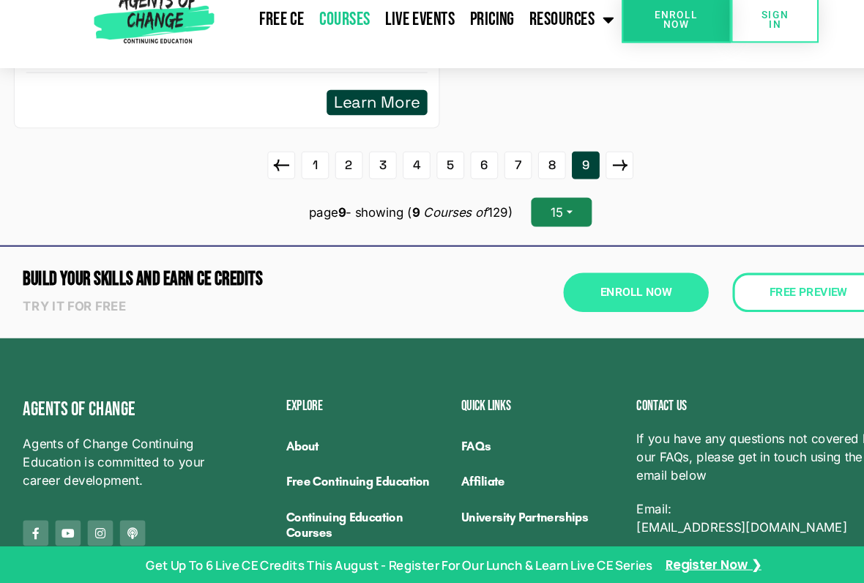
click at [551, 215] on button "15" at bounding box center [535, 229] width 58 height 28
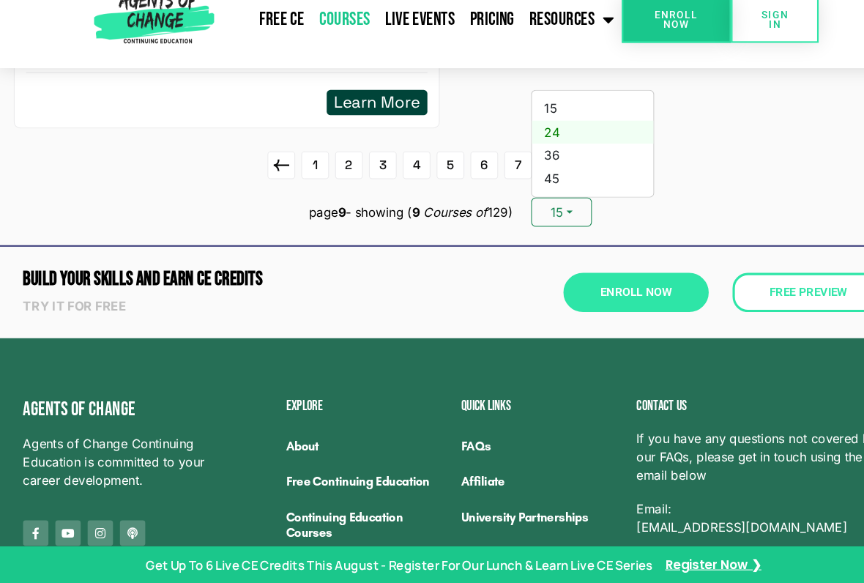
click at [540, 142] on link "24" at bounding box center [565, 153] width 116 height 22
click at [545, 173] on icon at bounding box center [542, 184] width 24 height 23
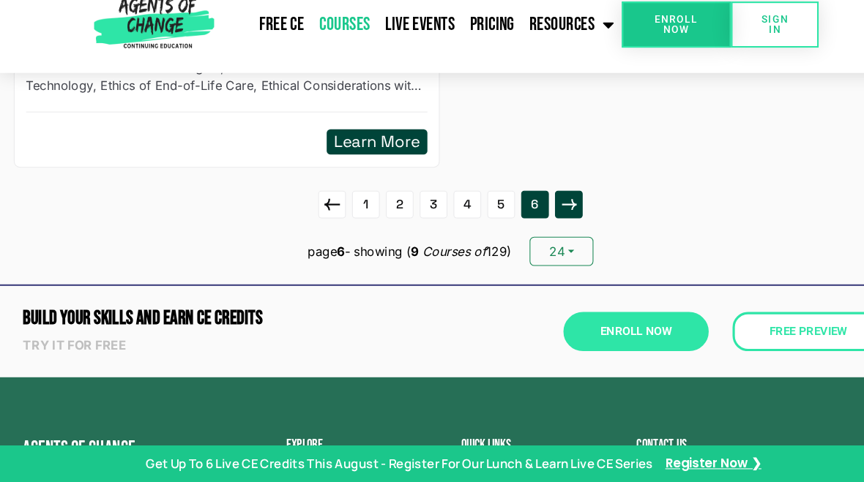
scroll to position [2318, 0]
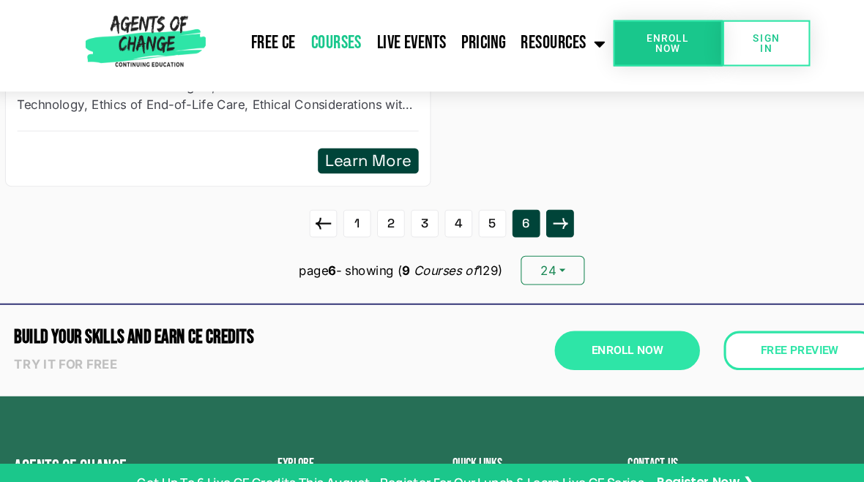
click at [532, 206] on icon at bounding box center [542, 217] width 24 height 23
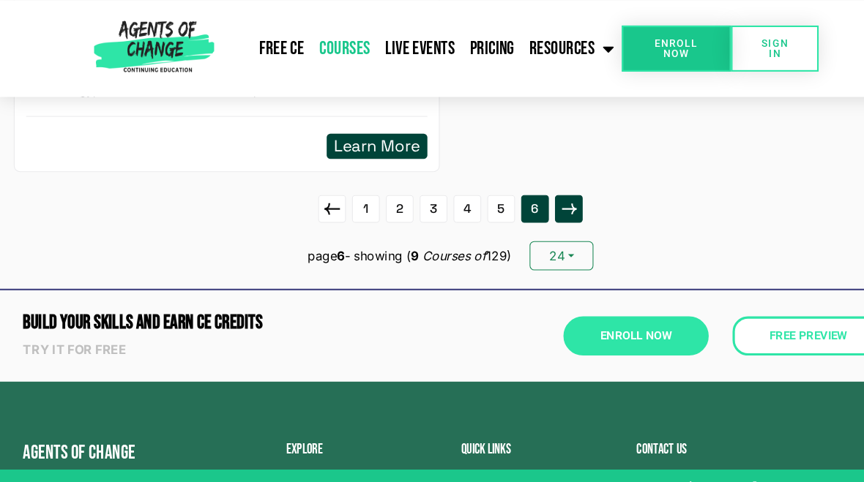
scroll to position [2336, 0]
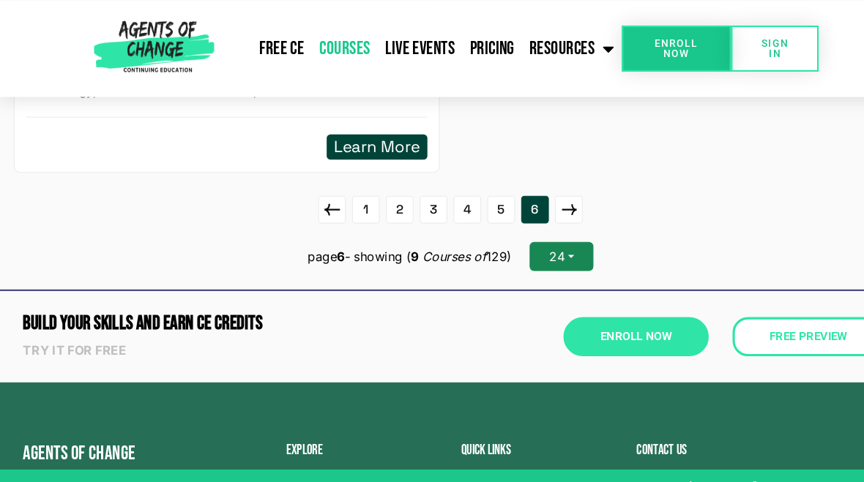
click at [556, 239] on button "24" at bounding box center [534, 245] width 60 height 28
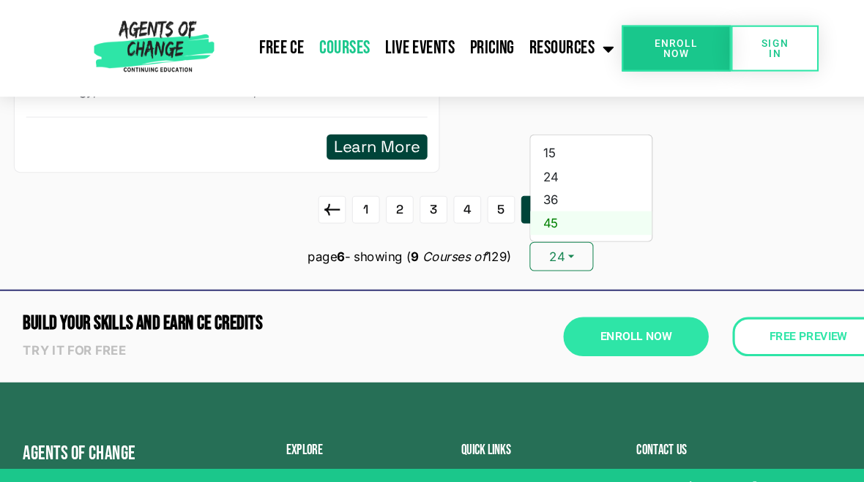
click at [528, 215] on link "45" at bounding box center [563, 212] width 116 height 22
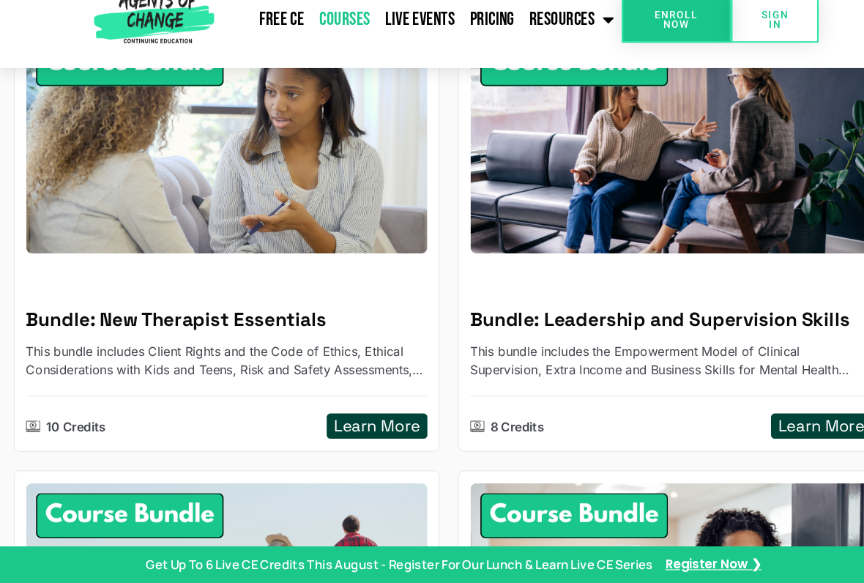
scroll to position [6349, 0]
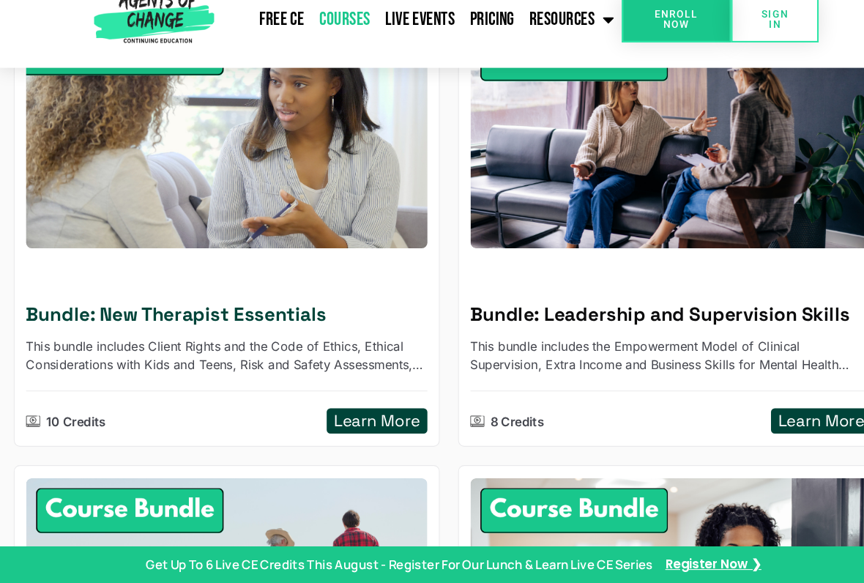
click at [395, 420] on h5 "Learn More" at bounding box center [359, 429] width 82 height 18
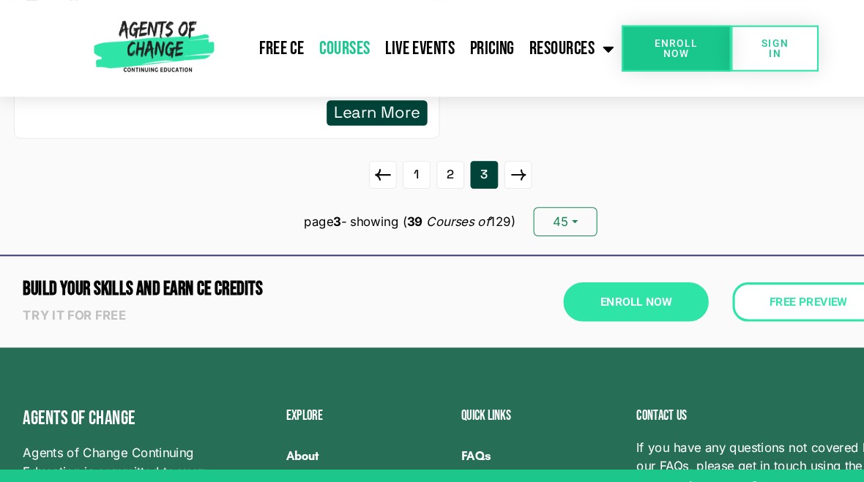
scroll to position [9326, 0]
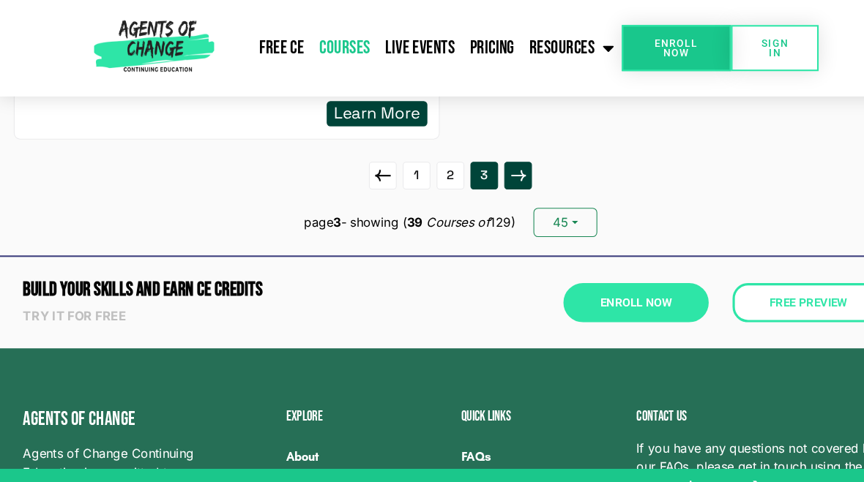
click at [505, 156] on icon at bounding box center [494, 167] width 24 height 23
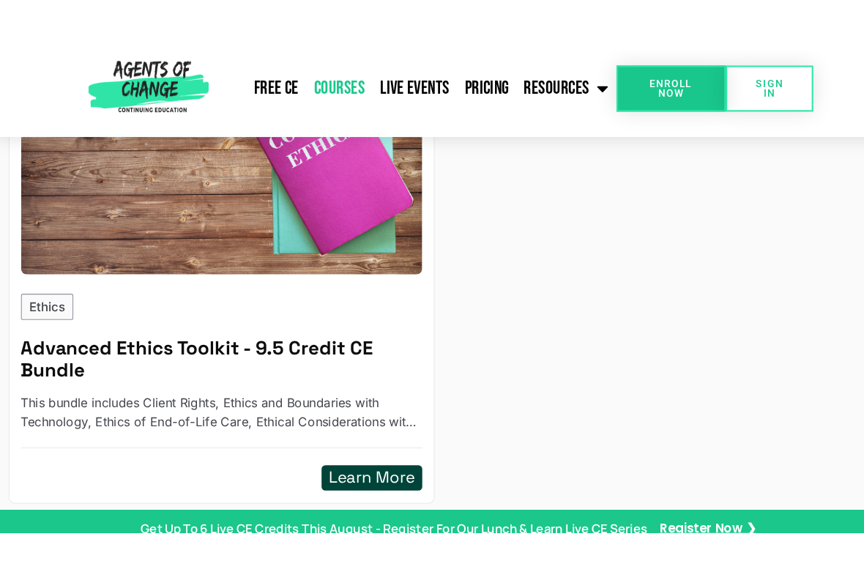
scroll to position [9079, 0]
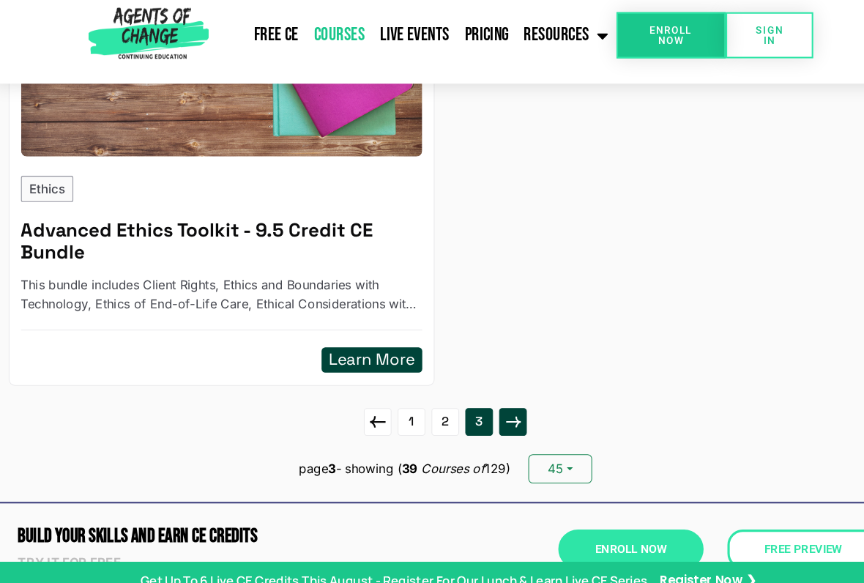
click at [494, 409] on icon at bounding box center [494, 414] width 14 height 10
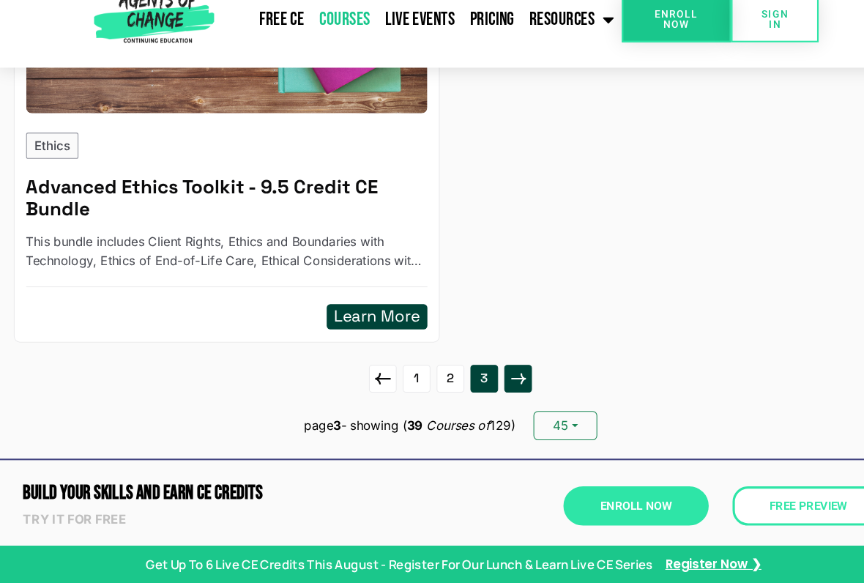
scroll to position [9113, 0]
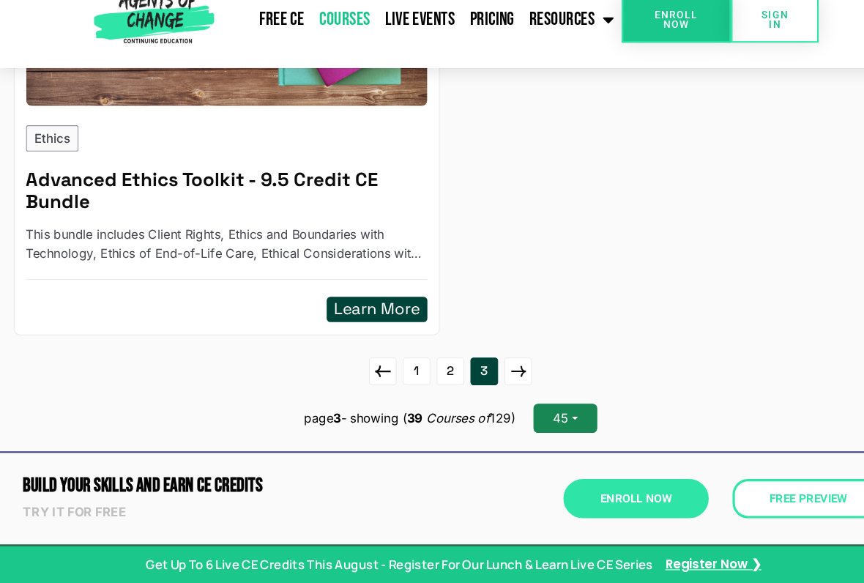
click at [552, 411] on button "45" at bounding box center [538, 425] width 60 height 28
click at [537, 338] on link "24" at bounding box center [567, 349] width 116 height 22
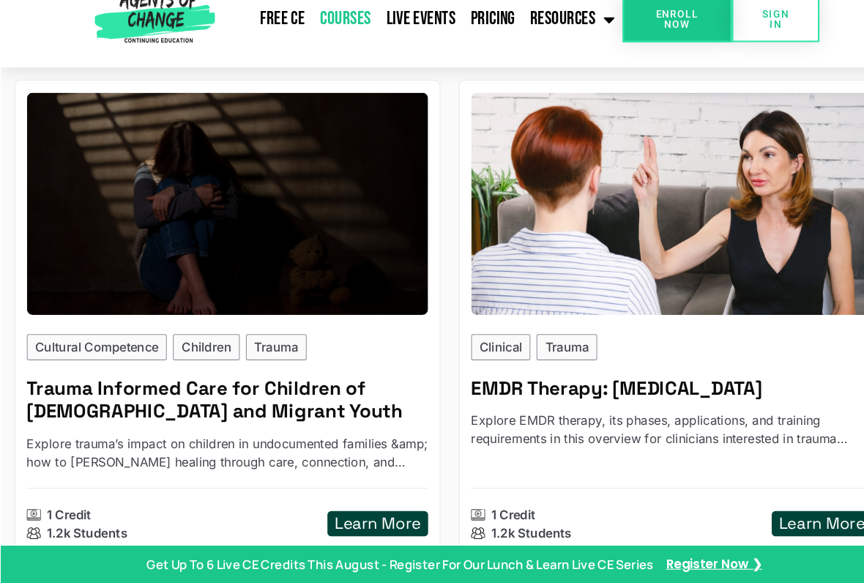
scroll to position [4423, 0]
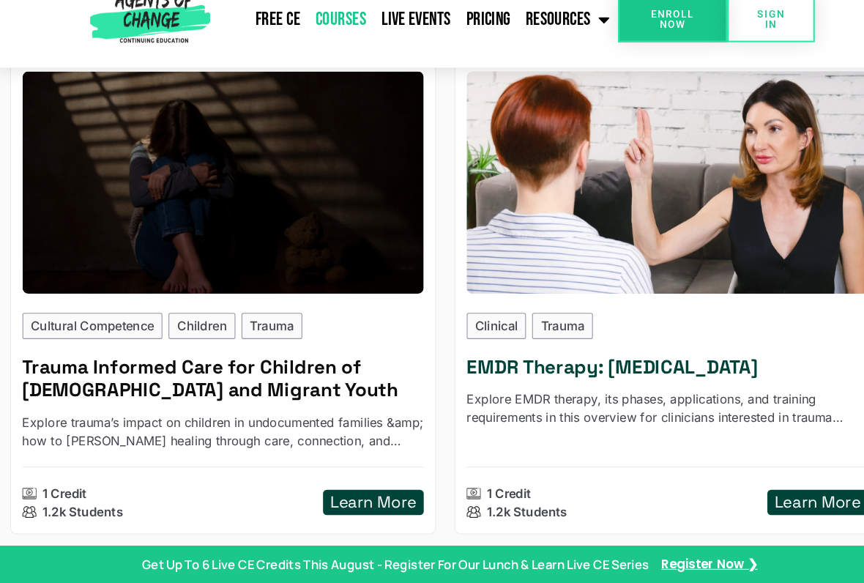
click at [776, 400] on p "Explore EMDR therapy, its phases, applications, and training requirements in th…" at bounding box center [639, 416] width 383 height 35
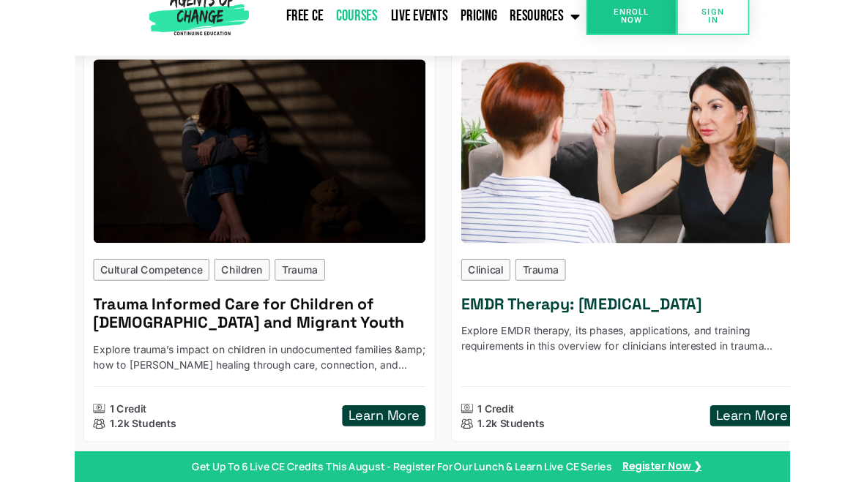
scroll to position [4468, 0]
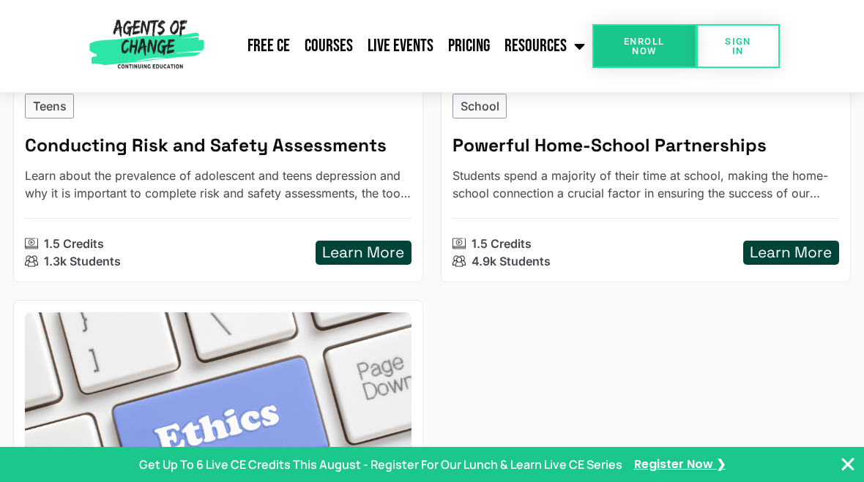
scroll to position [3721, 0]
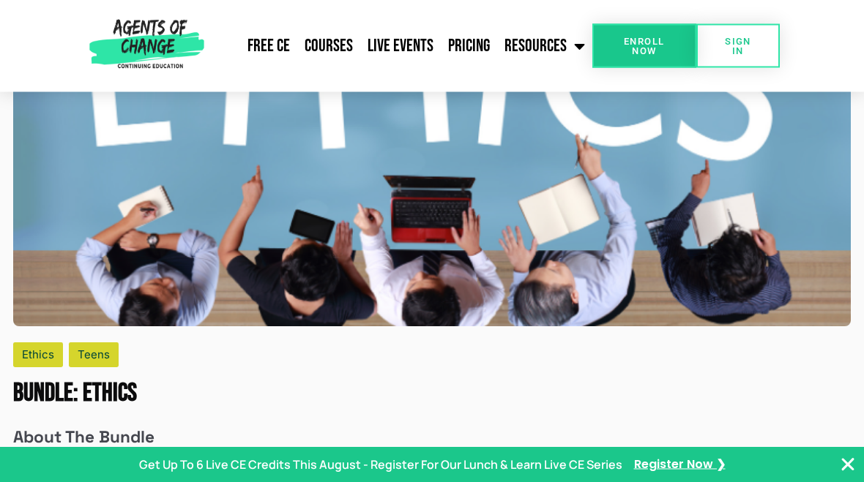
scroll to position [1002, 0]
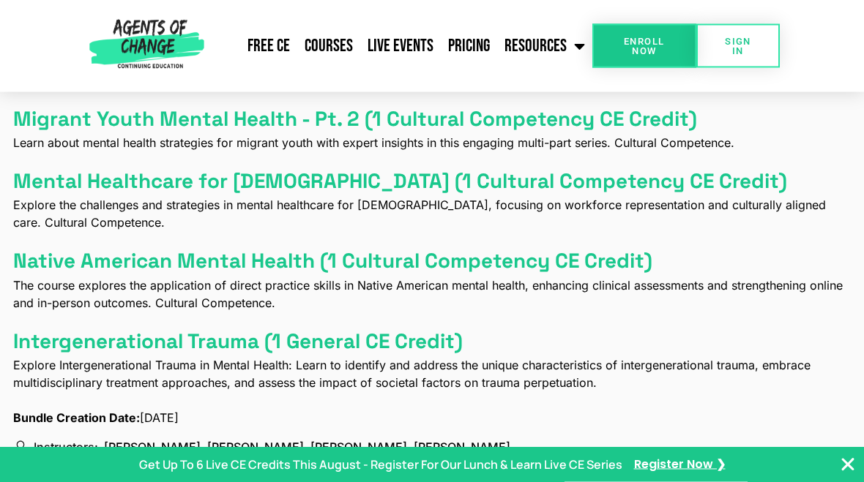
scroll to position [1685, 0]
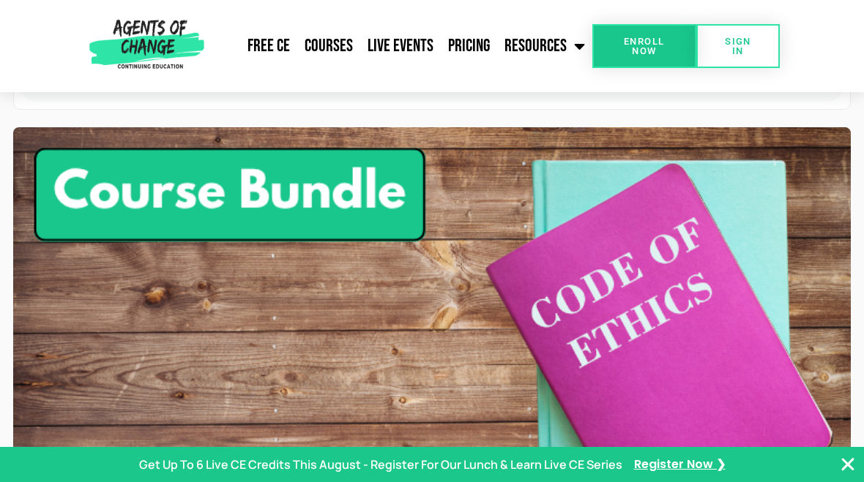
scroll to position [736, 0]
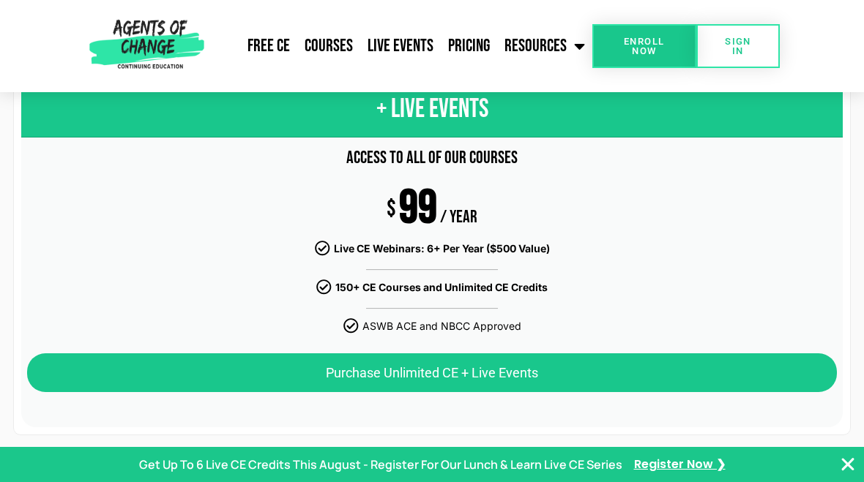
scroll to position [419, 0]
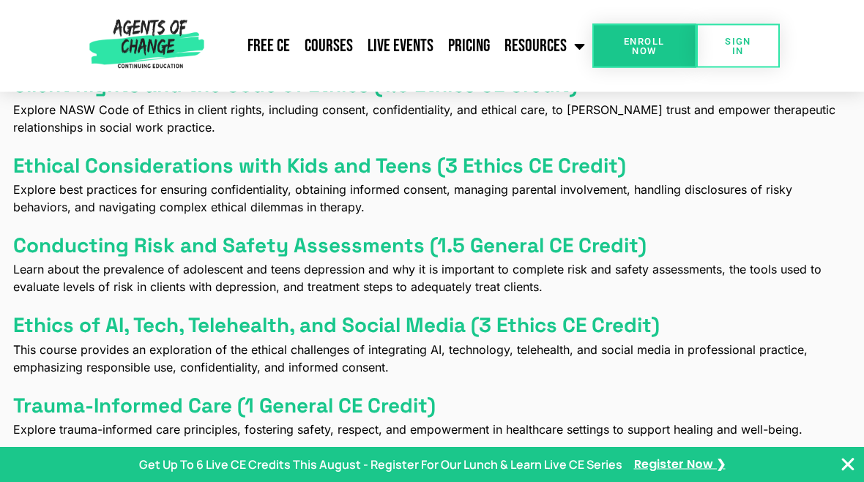
scroll to position [1644, 0]
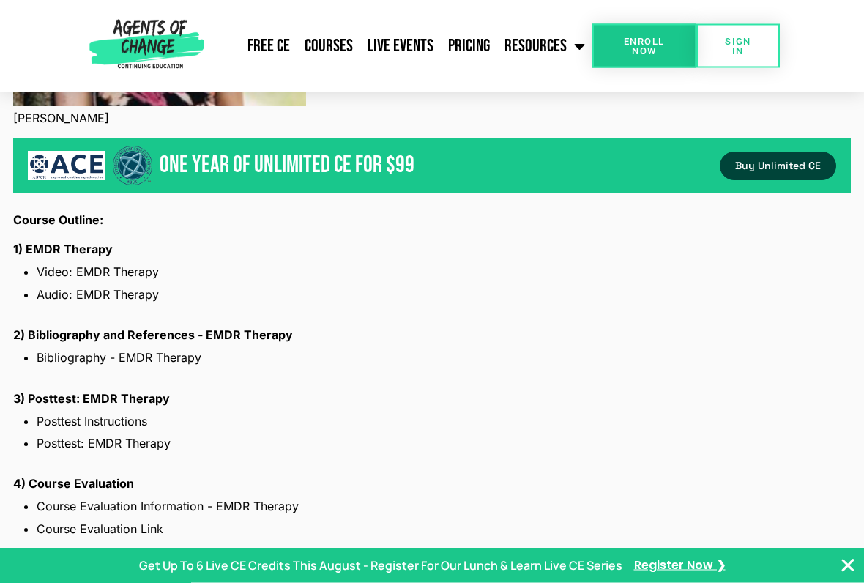
scroll to position [2149, 0]
